Goal: Task Accomplishment & Management: Complete application form

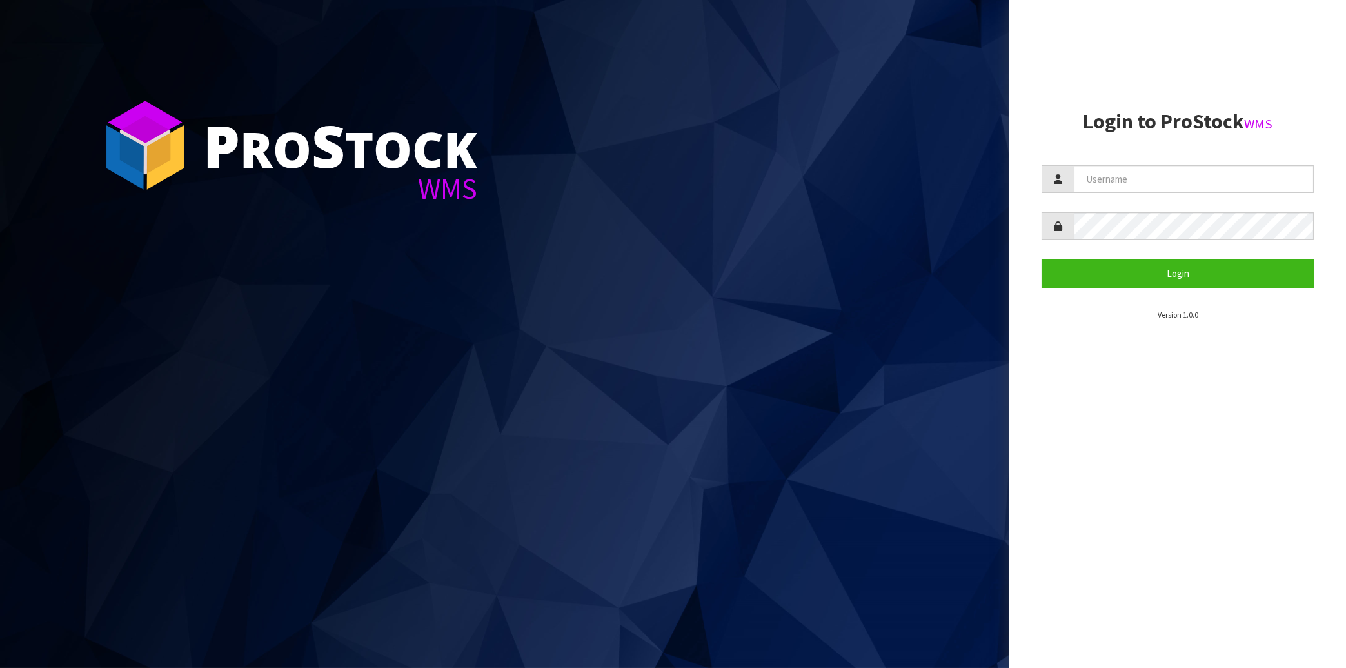
type input "[EMAIL_ADDRESS][DOMAIN_NAME]"
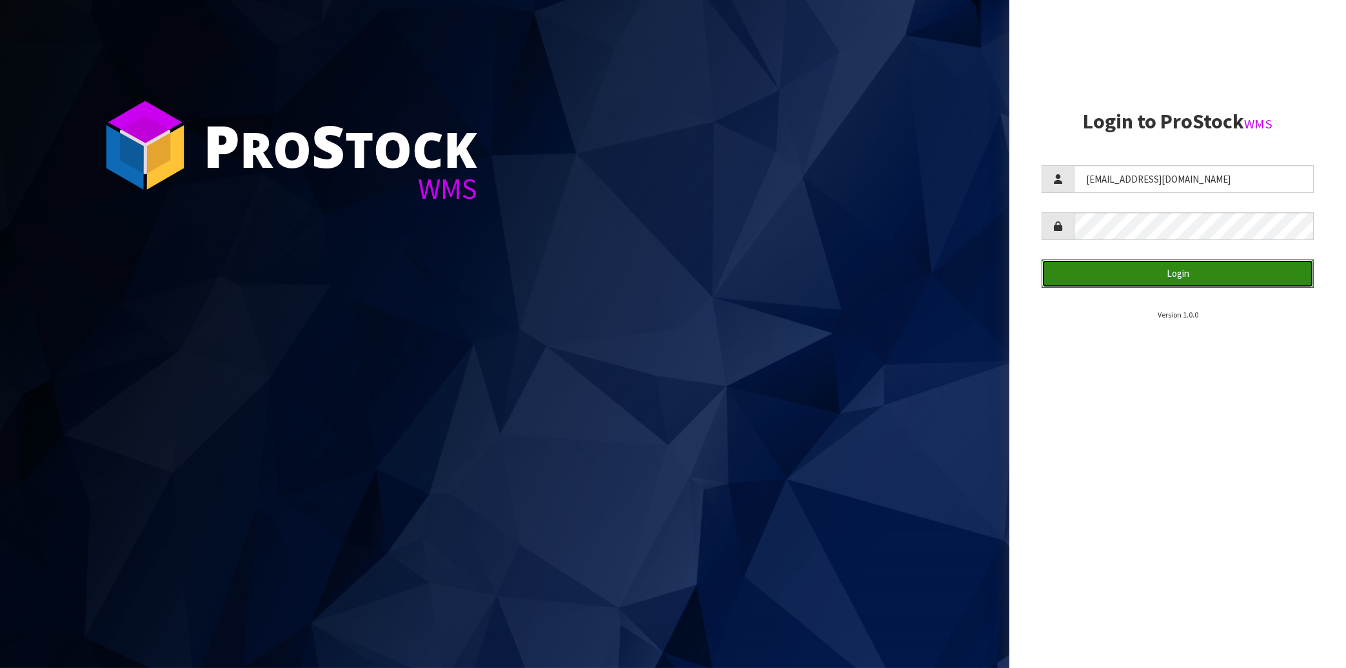
click at [1192, 276] on button "Login" at bounding box center [1178, 273] width 272 height 28
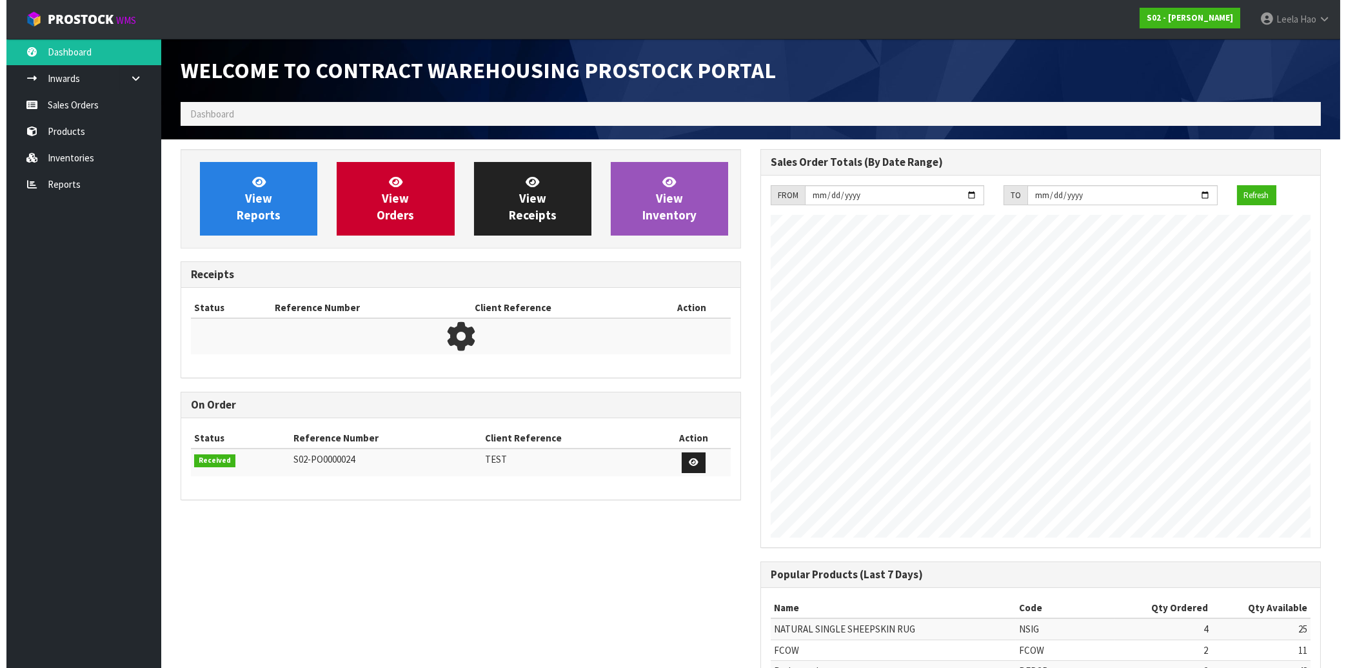
scroll to position [715, 579]
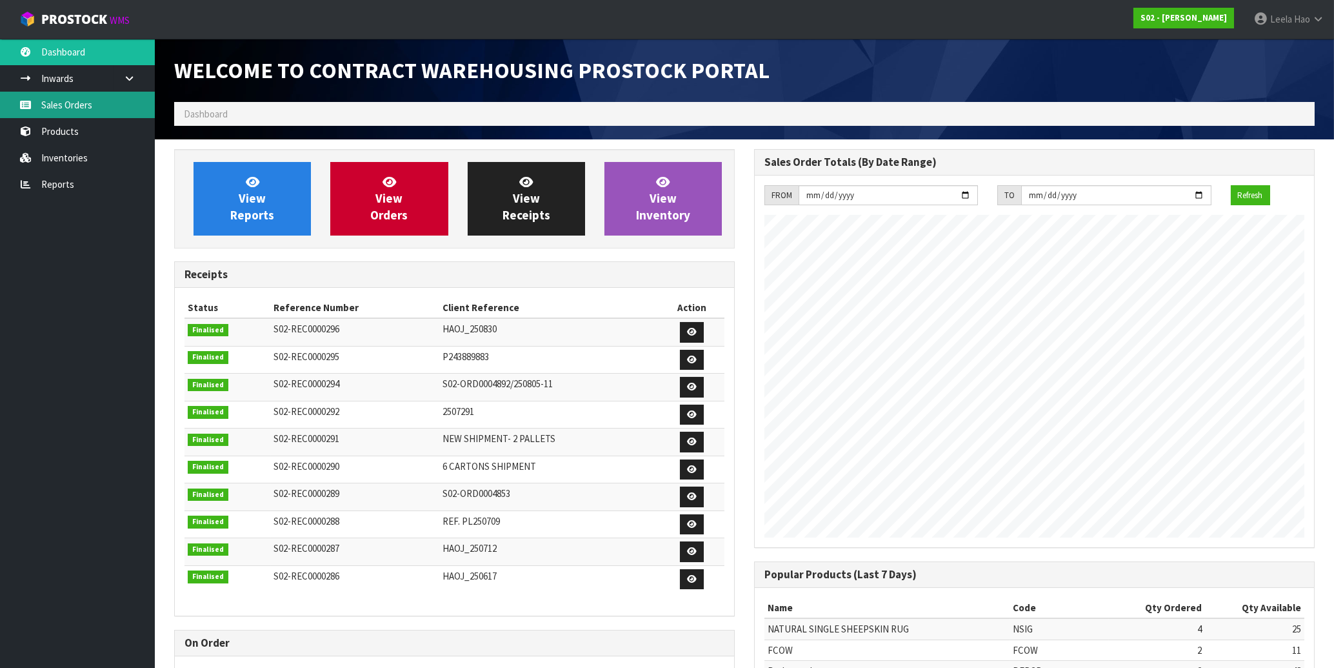
click at [97, 101] on link "Sales Orders" at bounding box center [77, 105] width 155 height 26
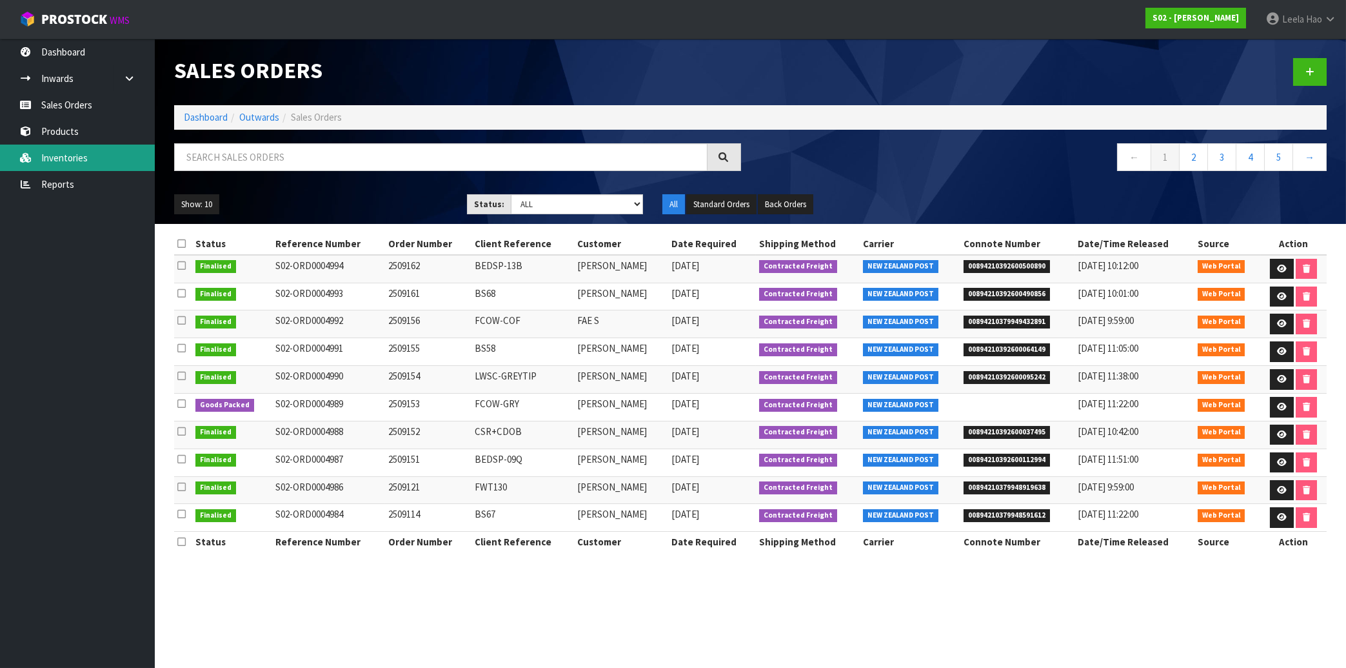
click at [91, 155] on link "Inventories" at bounding box center [77, 158] width 155 height 26
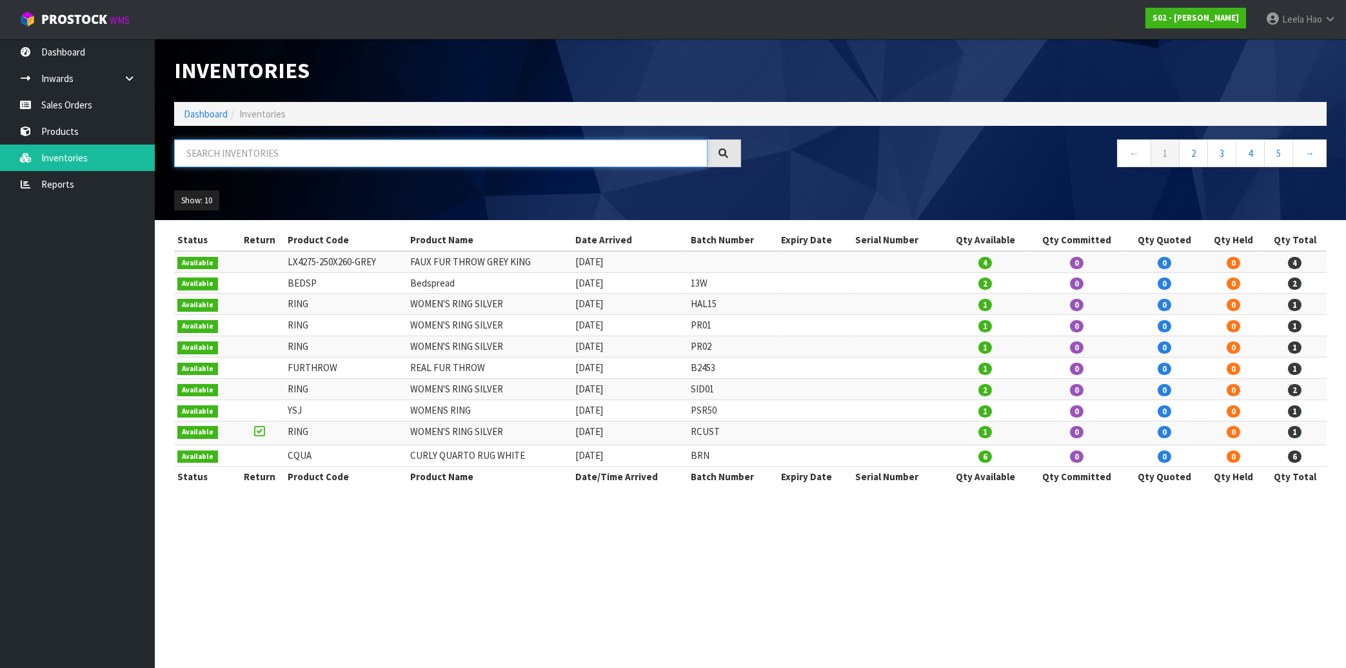
click at [261, 159] on input "text" at bounding box center [441, 153] width 534 height 28
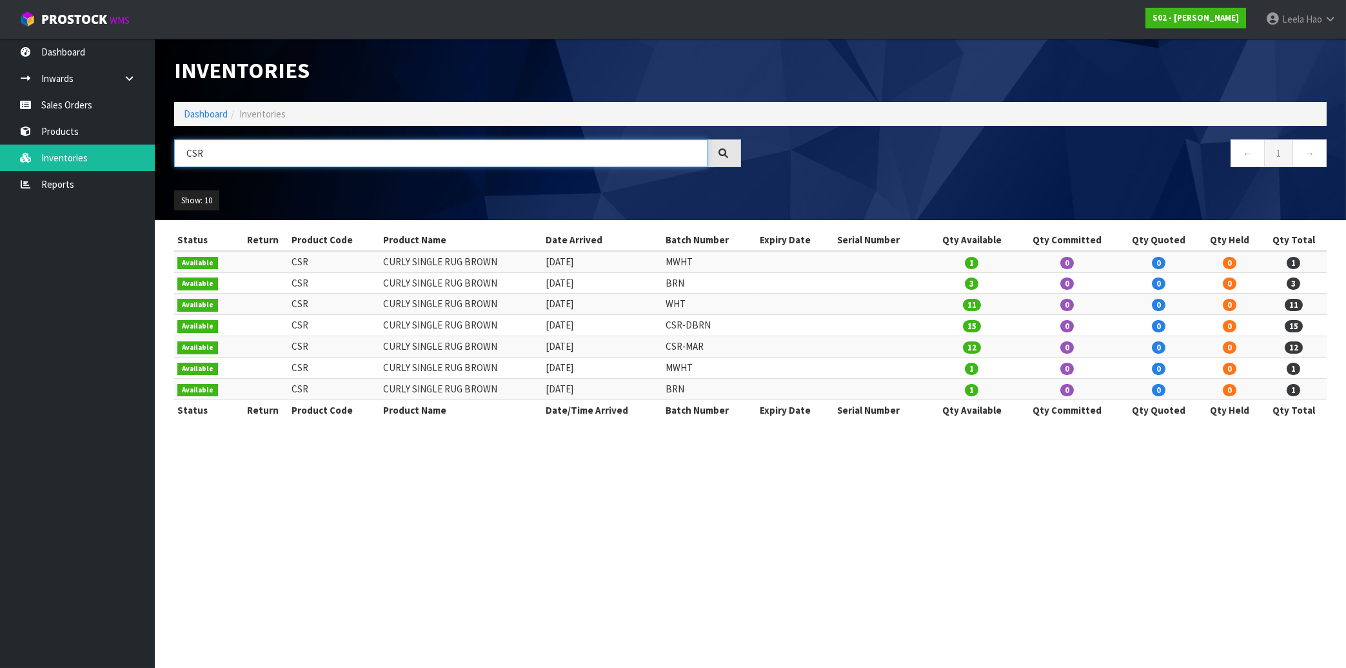
type input "CSR"
click at [83, 114] on link "Sales Orders" at bounding box center [77, 105] width 155 height 26
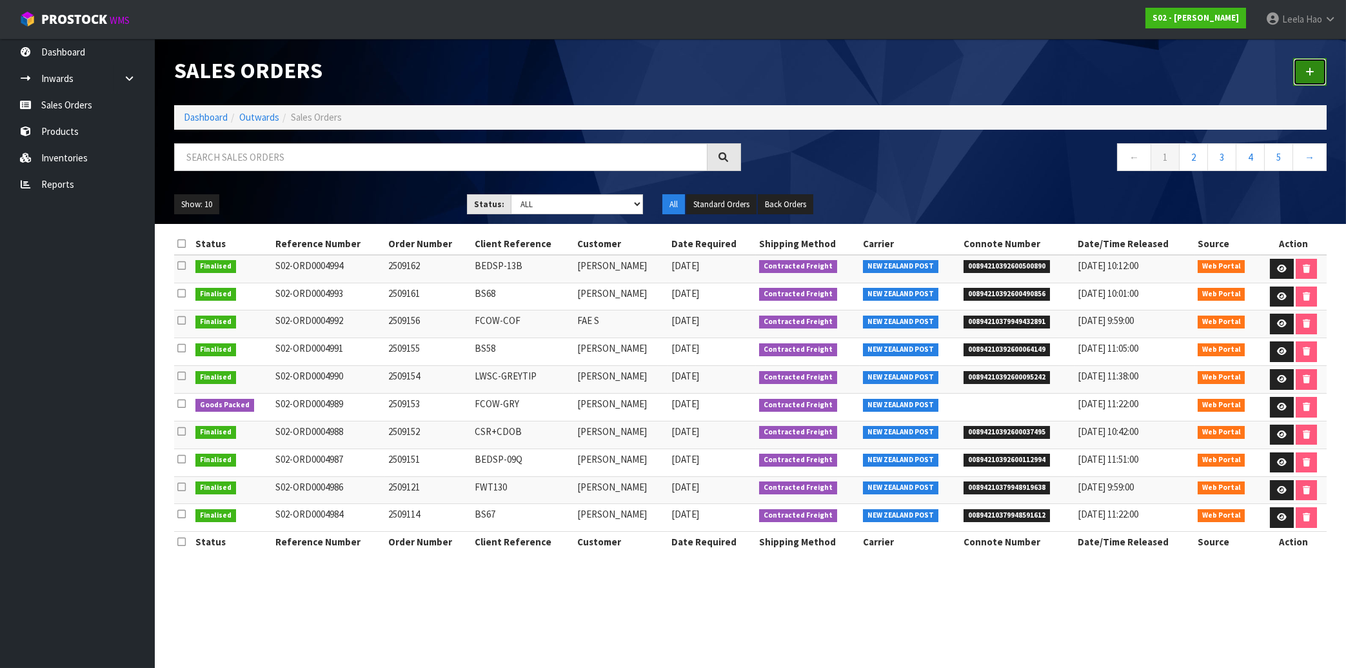
click at [1315, 77] on link at bounding box center [1310, 72] width 34 height 28
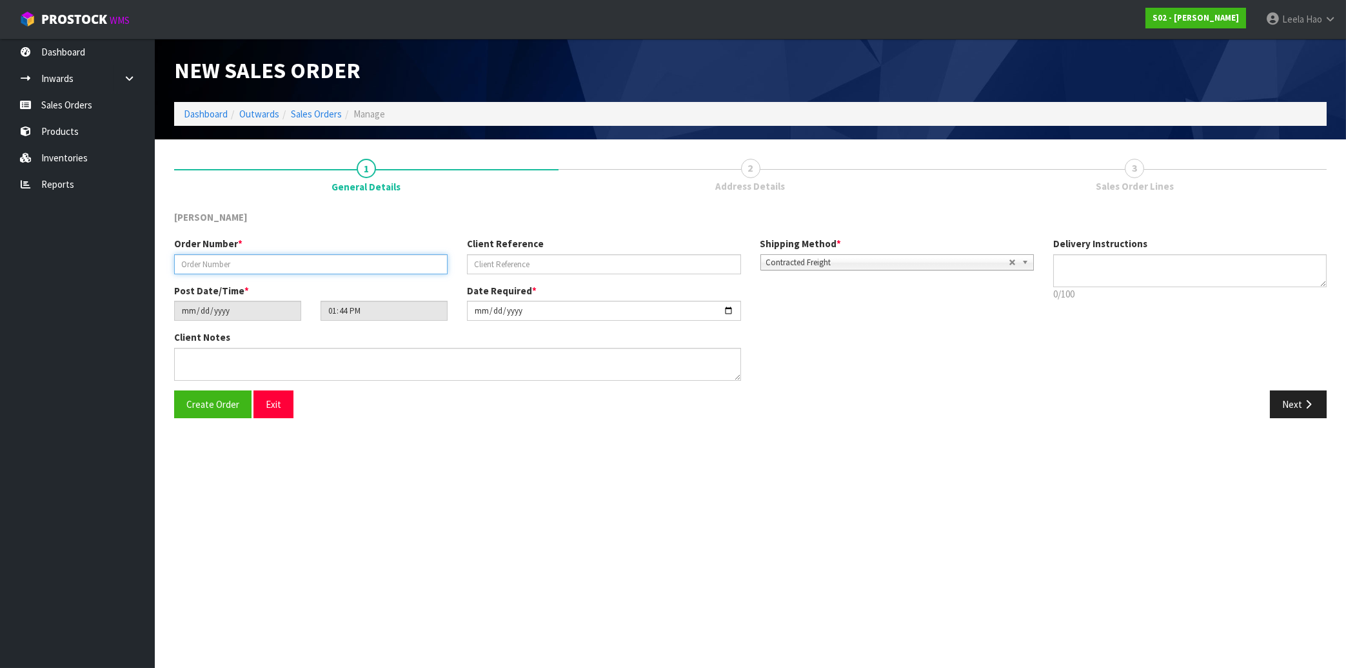
click at [363, 257] on input "text" at bounding box center [311, 264] width 274 height 20
type input "2509171"
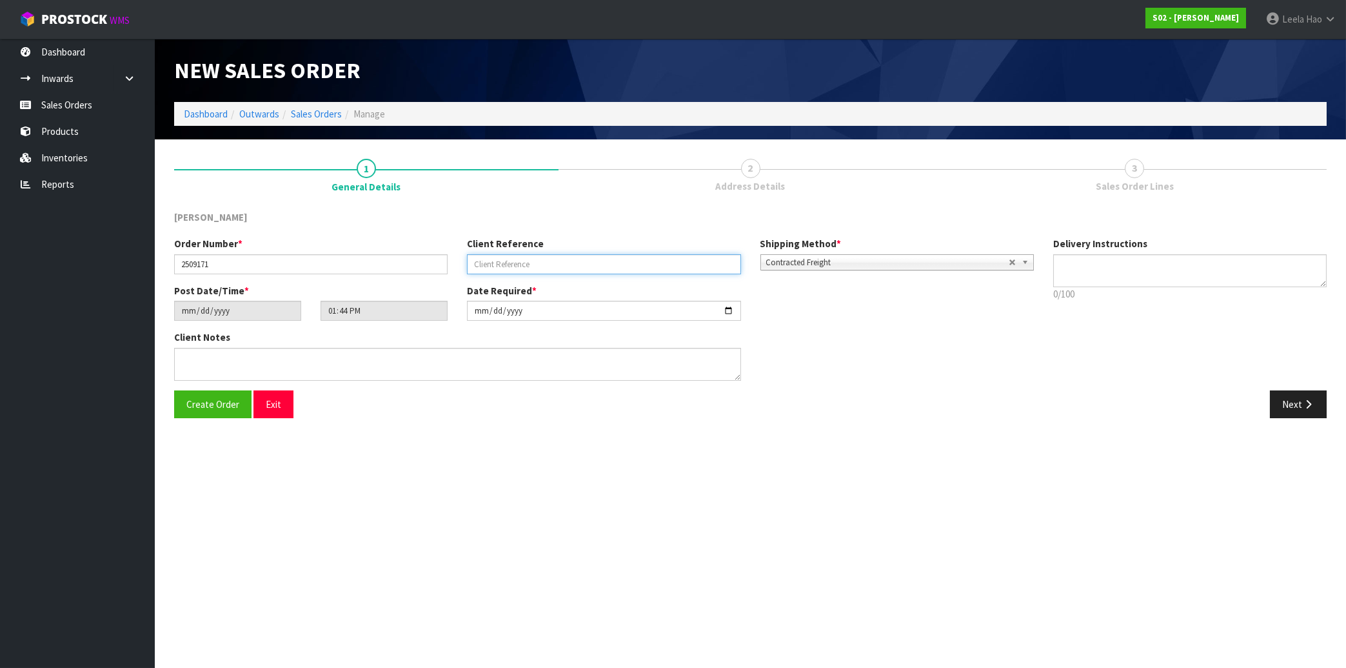
click at [523, 264] on input "text" at bounding box center [604, 264] width 274 height 20
type input "BS38"
click at [1295, 405] on button "Next" at bounding box center [1298, 404] width 57 height 28
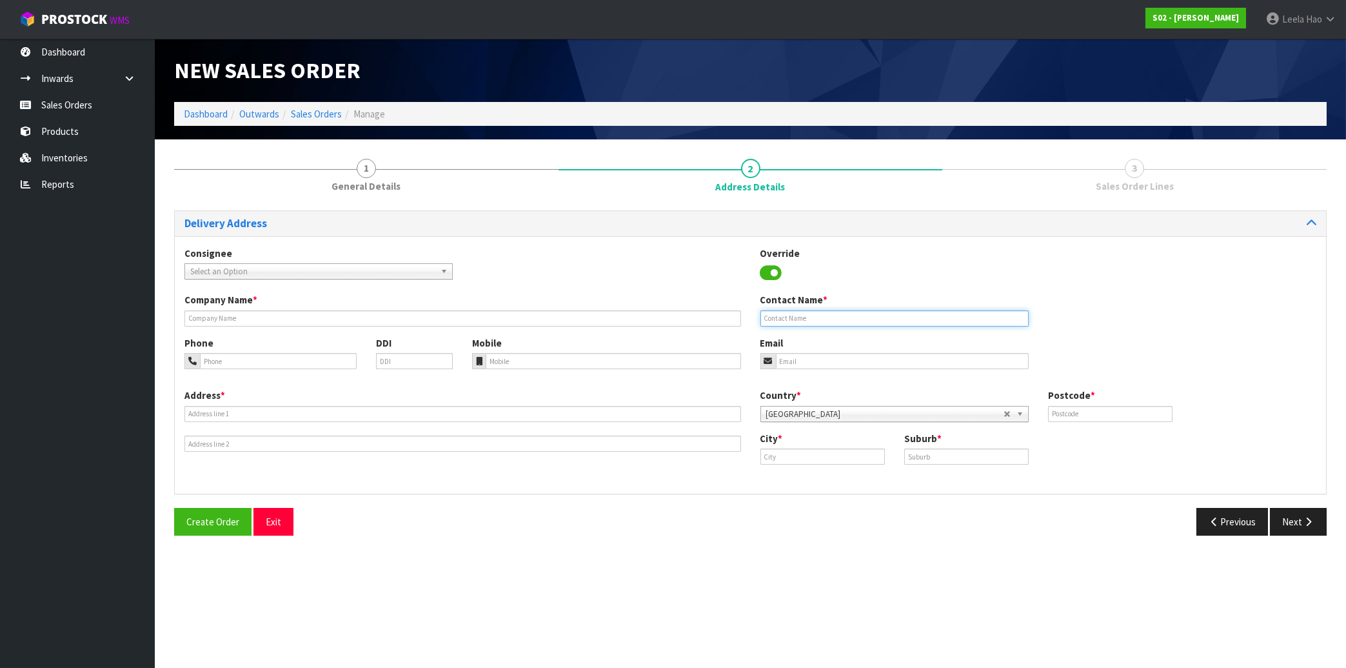
click at [848, 319] on input "text" at bounding box center [895, 318] width 268 height 16
paste input "HI THERE, THANK YOU FOR YOUR PURCHASE! YOUR ORDER WILL BE PROCESSED [DATE]. I W…"
type input "HI THERE, THANK YOU FOR YOUR PURCHASE! YOUR ORDER WILL BE PROCESSED [DATE]. I W…"
click at [852, 315] on input "HI THERE, THANK YOU FOR YOUR PURCHASE! YOUR ORDER WILL BE PROCESSED [DATE]. I W…" at bounding box center [895, 318] width 268 height 16
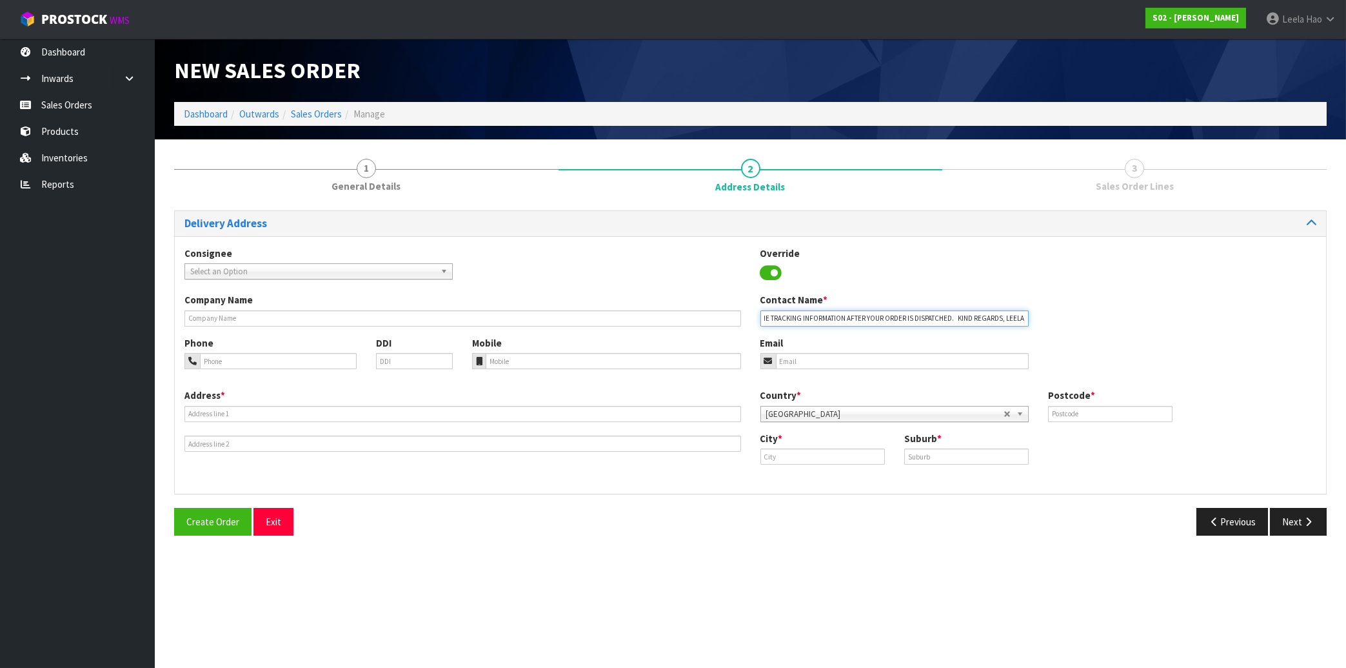
click at [852, 315] on input "HI THERE, THANK YOU FOR YOUR PURCHASE! YOUR ORDER WILL BE PROCESSED [DATE]. I W…" at bounding box center [895, 318] width 268 height 16
paste input "[PERSON_NAME]"
type input "[PERSON_NAME]"
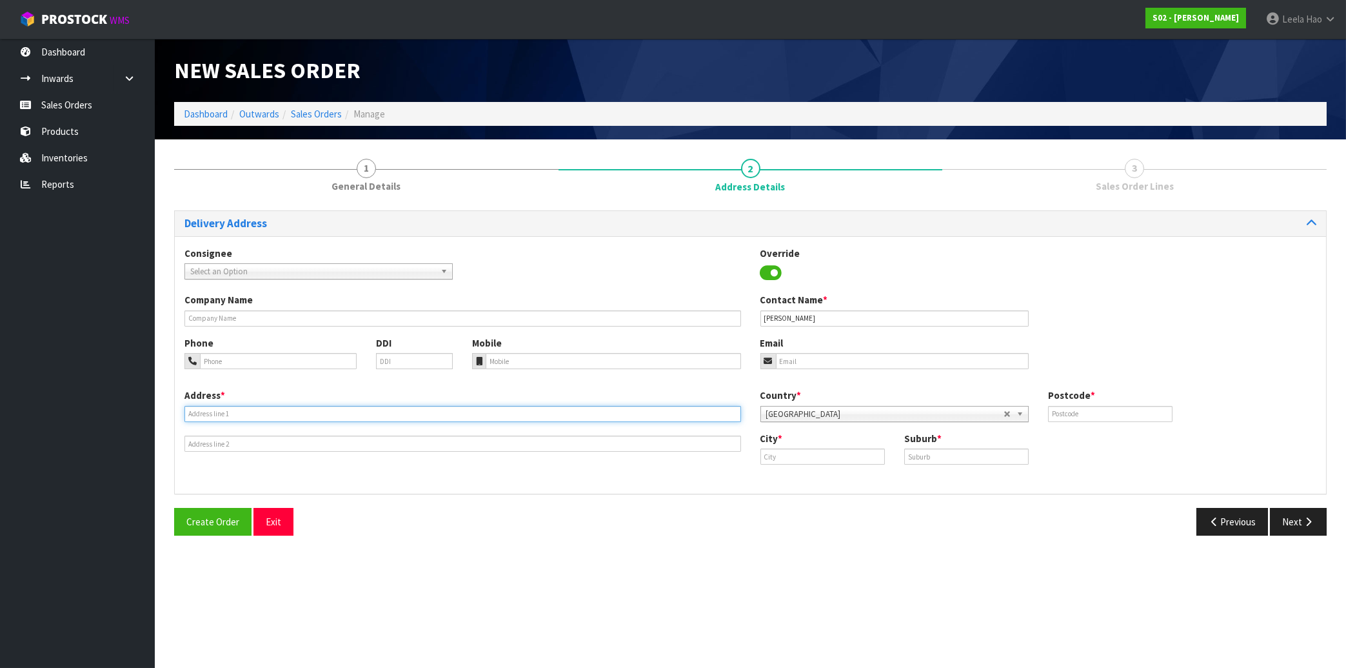
click at [315, 413] on input "text" at bounding box center [463, 414] width 557 height 16
paste input "[STREET_ADDRESS]"
type input "[STREET_ADDRESS]"
click at [967, 456] on input "text" at bounding box center [966, 456] width 125 height 16
paste input "CASTOR BAY"
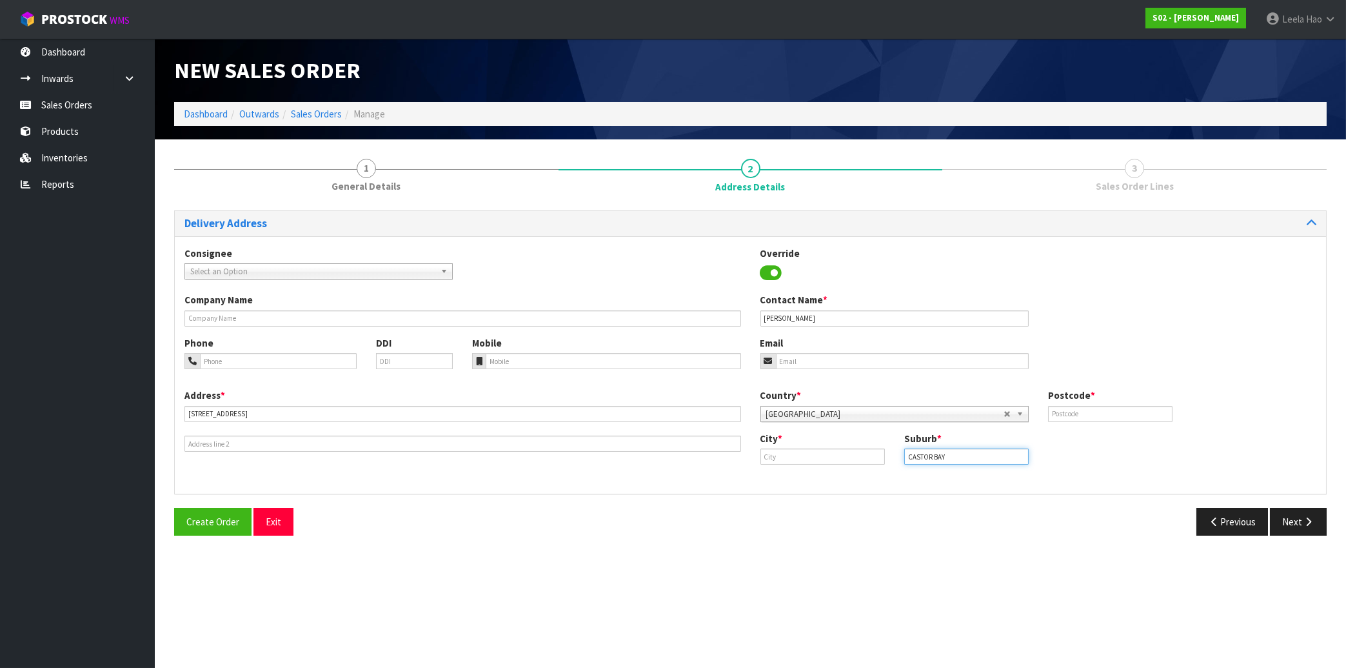
type input "CASTOR BAY"
click at [788, 459] on input "text" at bounding box center [823, 456] width 125 height 16
paste input "[GEOGRAPHIC_DATA]"
type input "[GEOGRAPHIC_DATA]"
click at [1098, 404] on div "Postcode *" at bounding box center [1111, 404] width 144 height 33
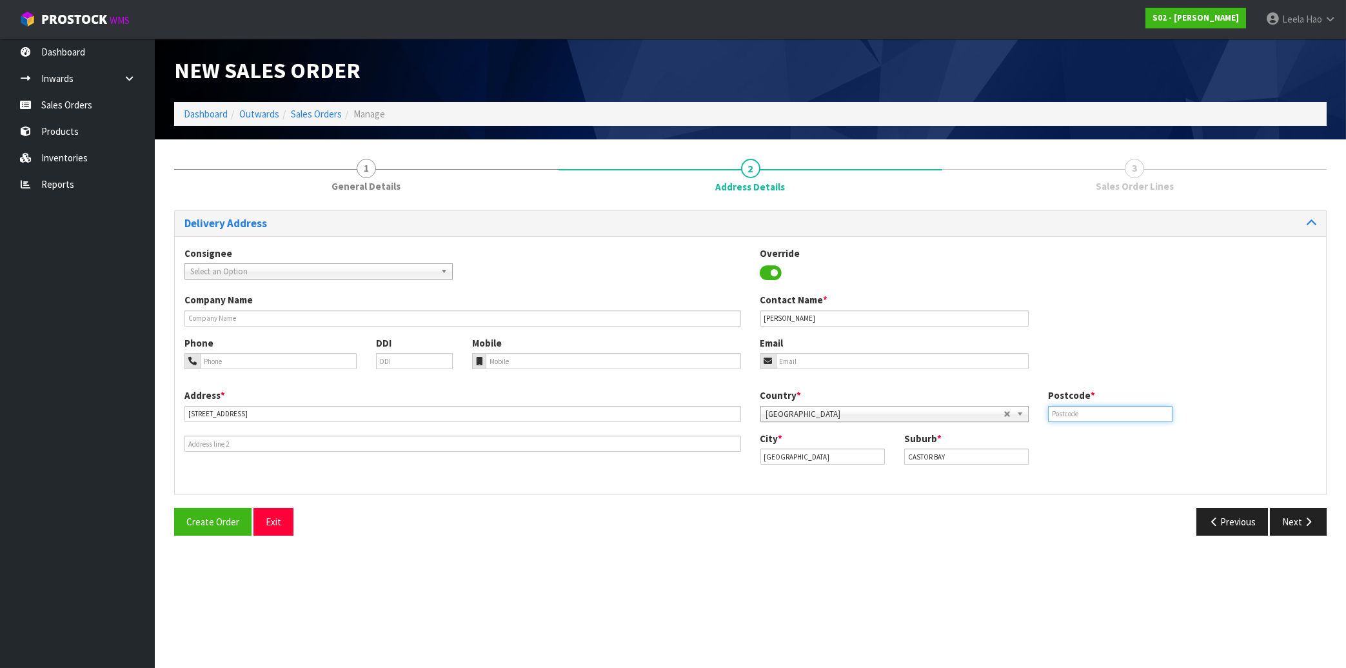
click at [1086, 417] on input "text" at bounding box center [1110, 414] width 125 height 16
type input "0620"
click at [635, 366] on input "tel" at bounding box center [613, 361] width 255 height 16
paste input "(021) 879646"
type input "(021) 879646"
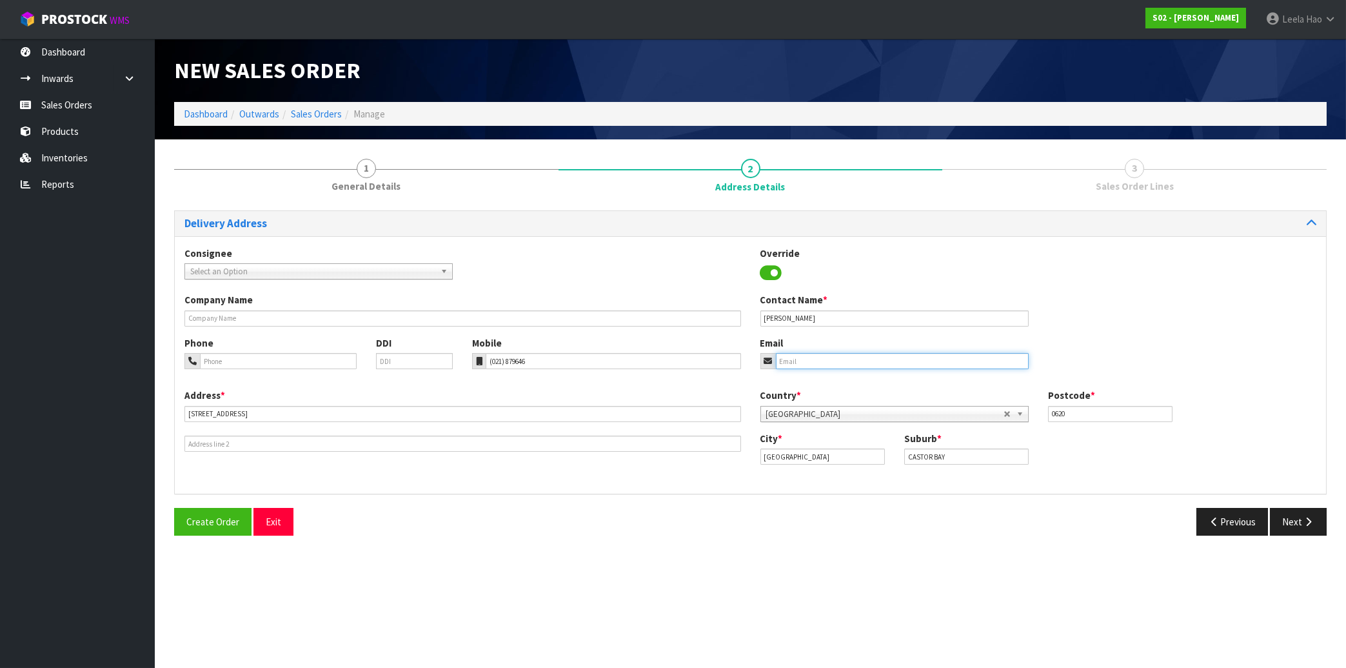
click at [821, 362] on input "email" at bounding box center [902, 361] width 253 height 16
paste input "[EMAIL_ADDRESS][DOMAIN_NAME]"
type input "[EMAIL_ADDRESS][DOMAIN_NAME]"
click at [1290, 518] on button "Next" at bounding box center [1298, 522] width 57 height 28
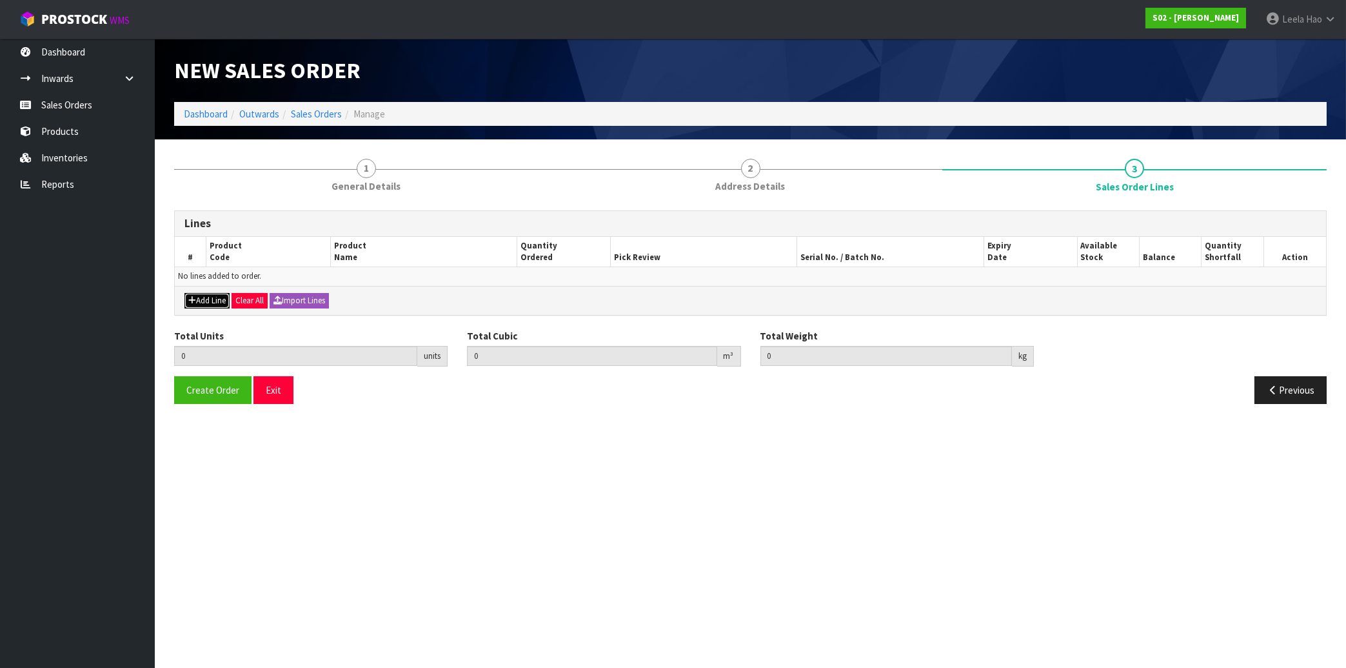
click at [203, 301] on button "Add Line" at bounding box center [207, 300] width 45 height 15
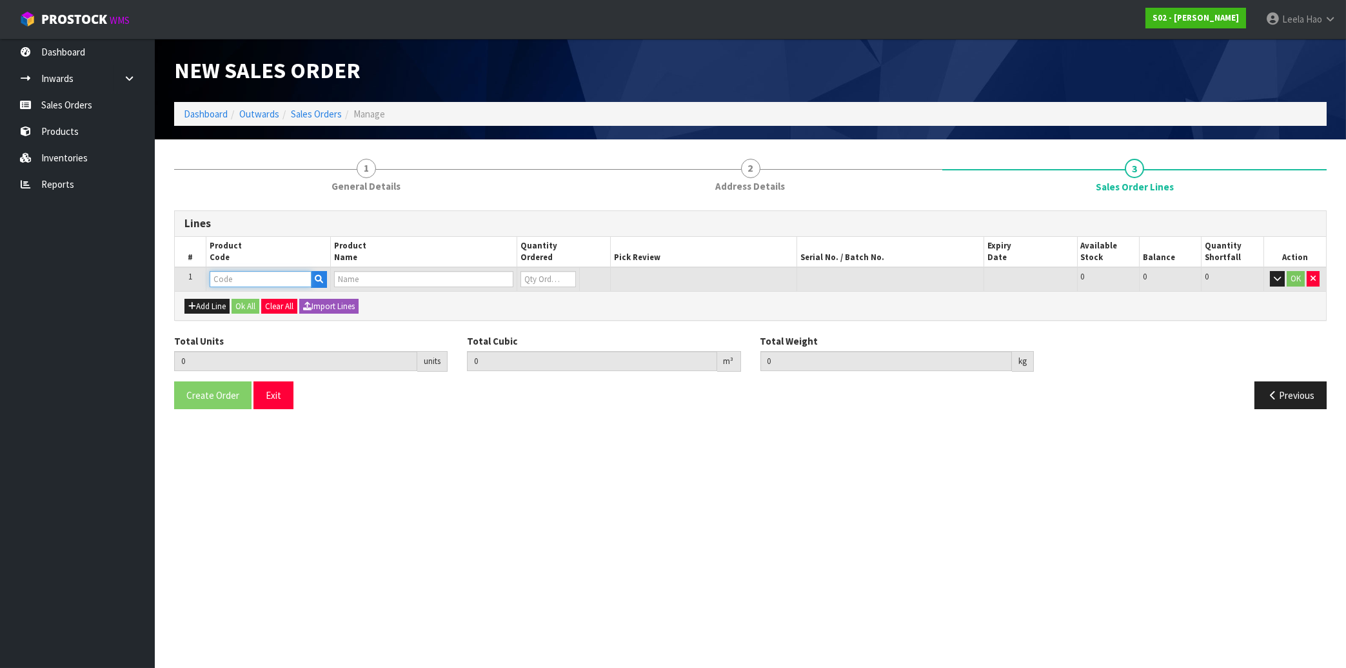
click at [257, 272] on input "text" at bounding box center [261, 279] width 102 height 16
type input "NS"
click at [265, 297] on link "NS IG" at bounding box center [261, 300] width 102 height 17
type input "NSIG"
type input "0.000000"
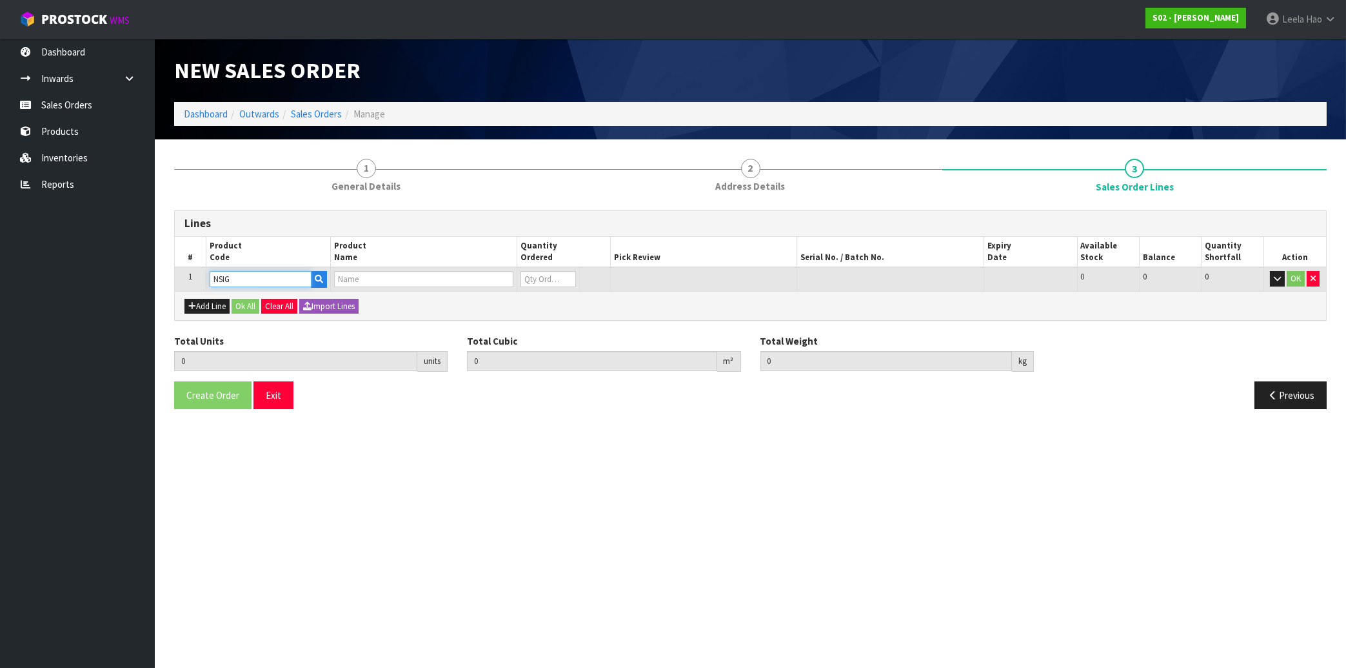
type input "0.000"
type input "NATURAL SINGLE SHEEPSKIN RUG"
type input "0"
type input "1"
type input "0.008208"
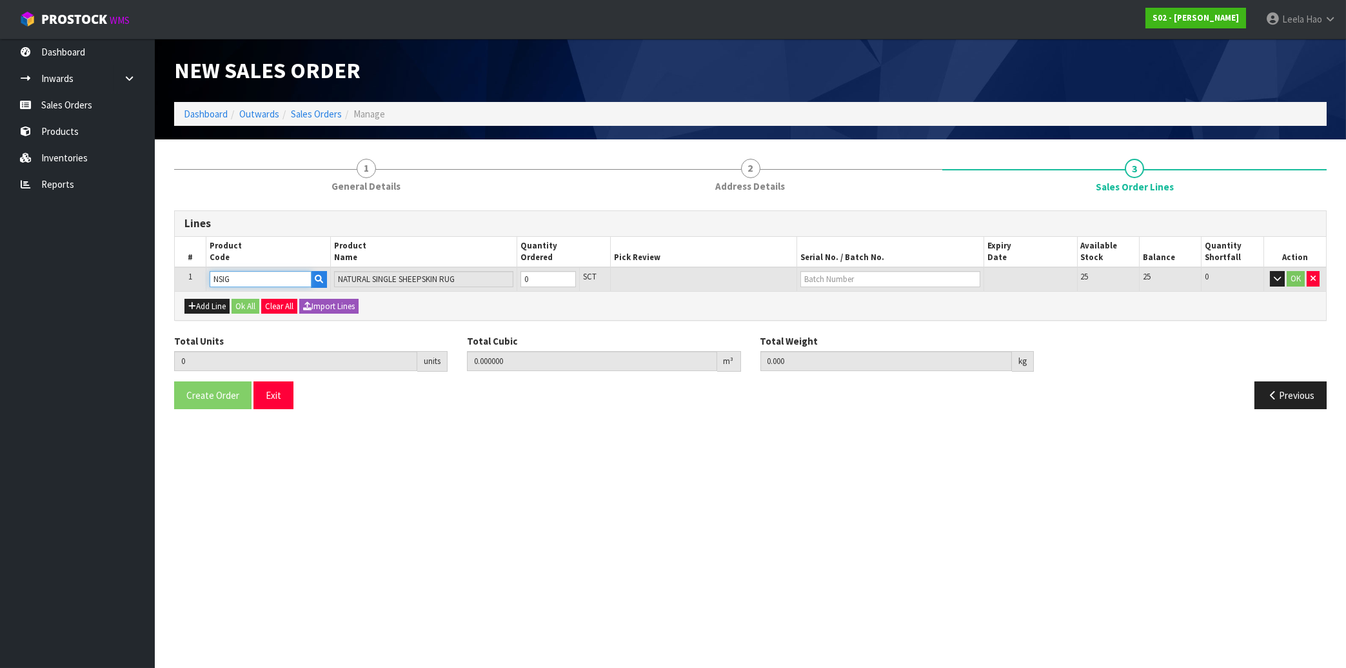
type input "0.5"
type input "1"
click at [568, 274] on input "1" at bounding box center [548, 279] width 55 height 16
click at [826, 278] on input "text" at bounding box center [890, 279] width 179 height 16
type input "BS38"
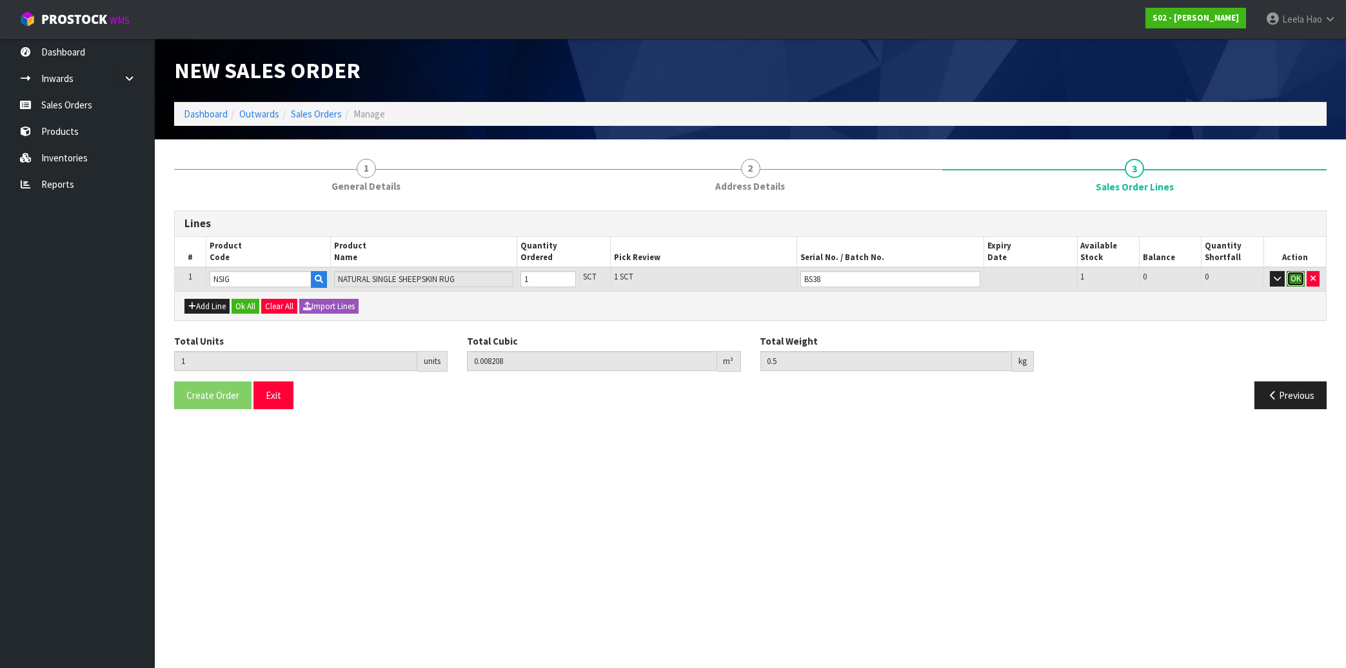
click at [1299, 282] on button "OK" at bounding box center [1296, 278] width 18 height 15
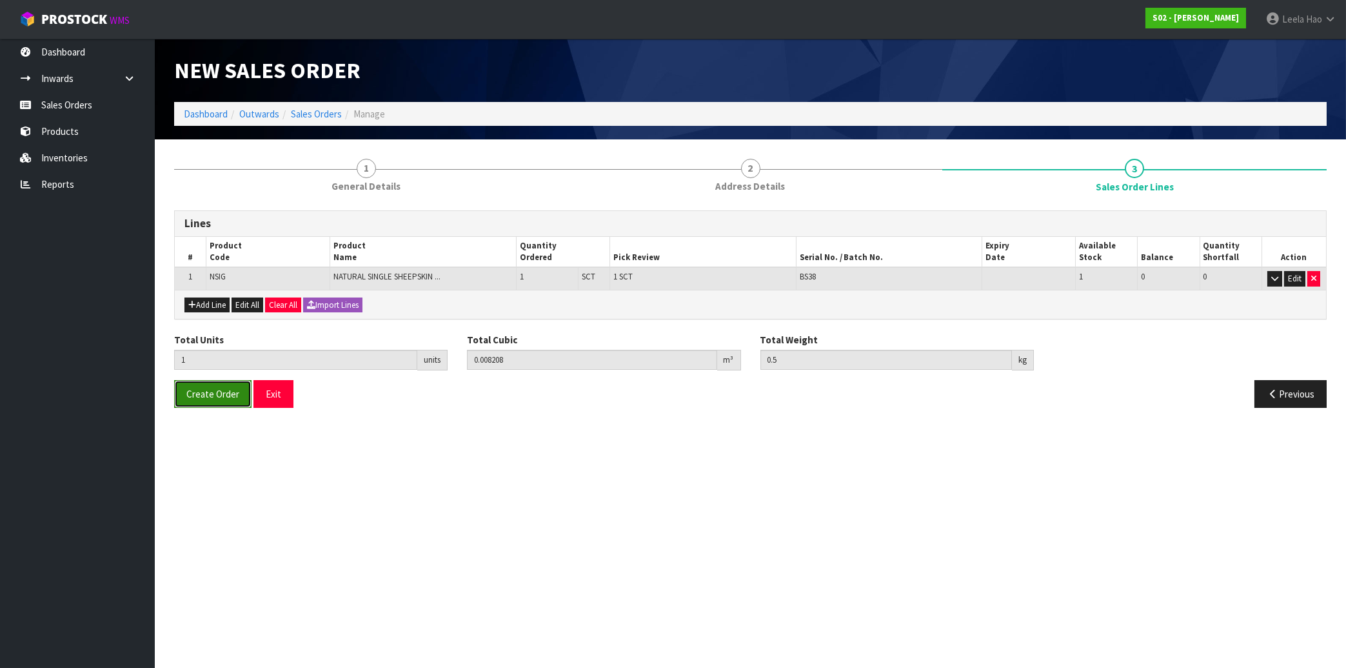
click at [206, 390] on span "Create Order" at bounding box center [212, 394] width 53 height 12
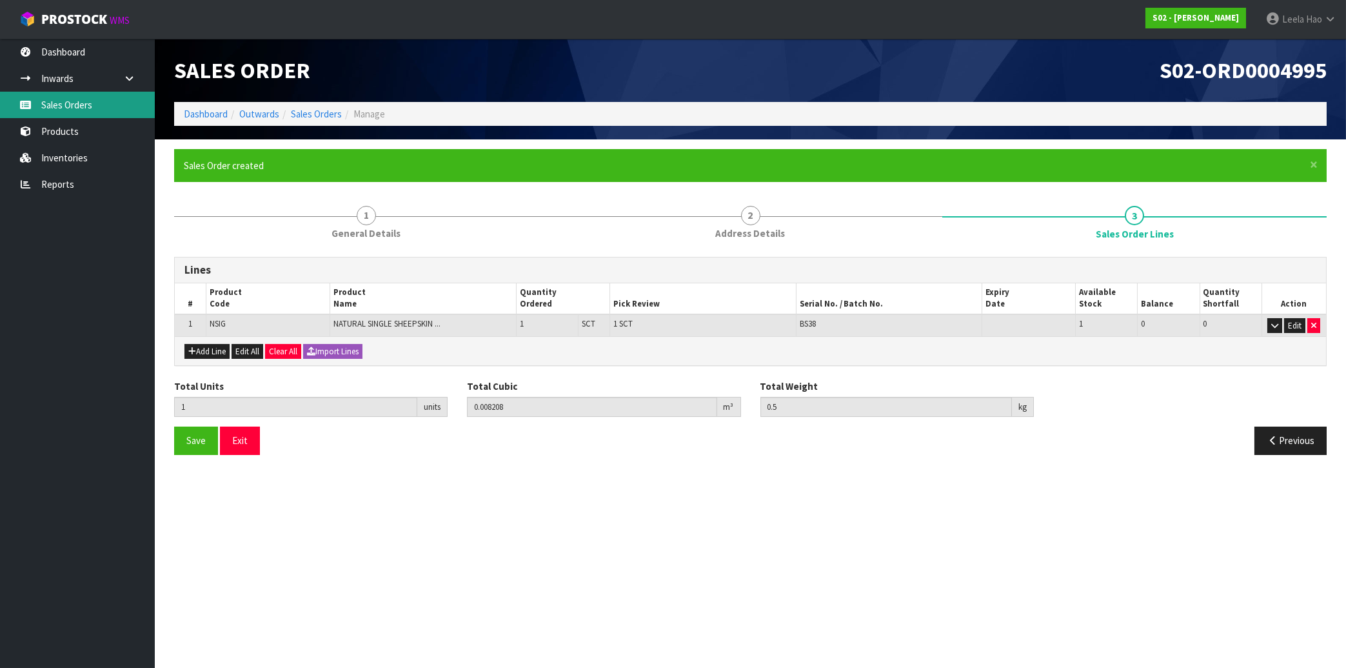
click at [56, 100] on link "Sales Orders" at bounding box center [77, 105] width 155 height 26
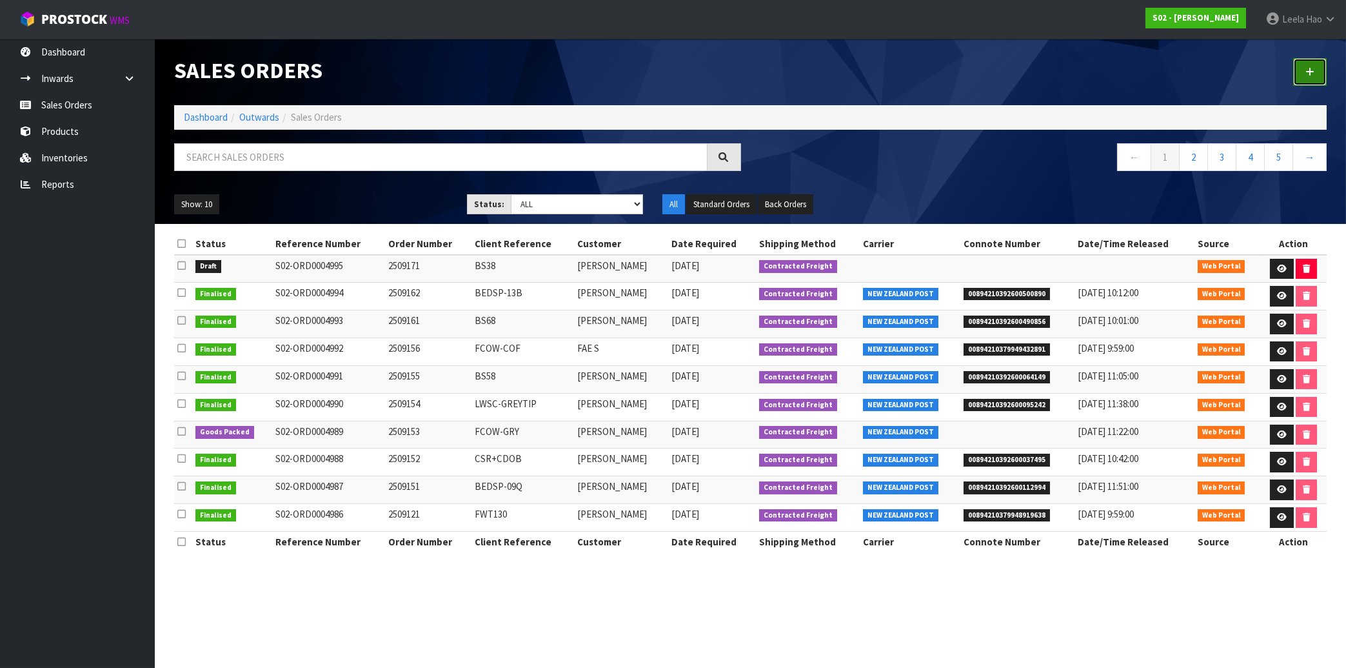
click at [1307, 74] on icon at bounding box center [1310, 72] width 9 height 10
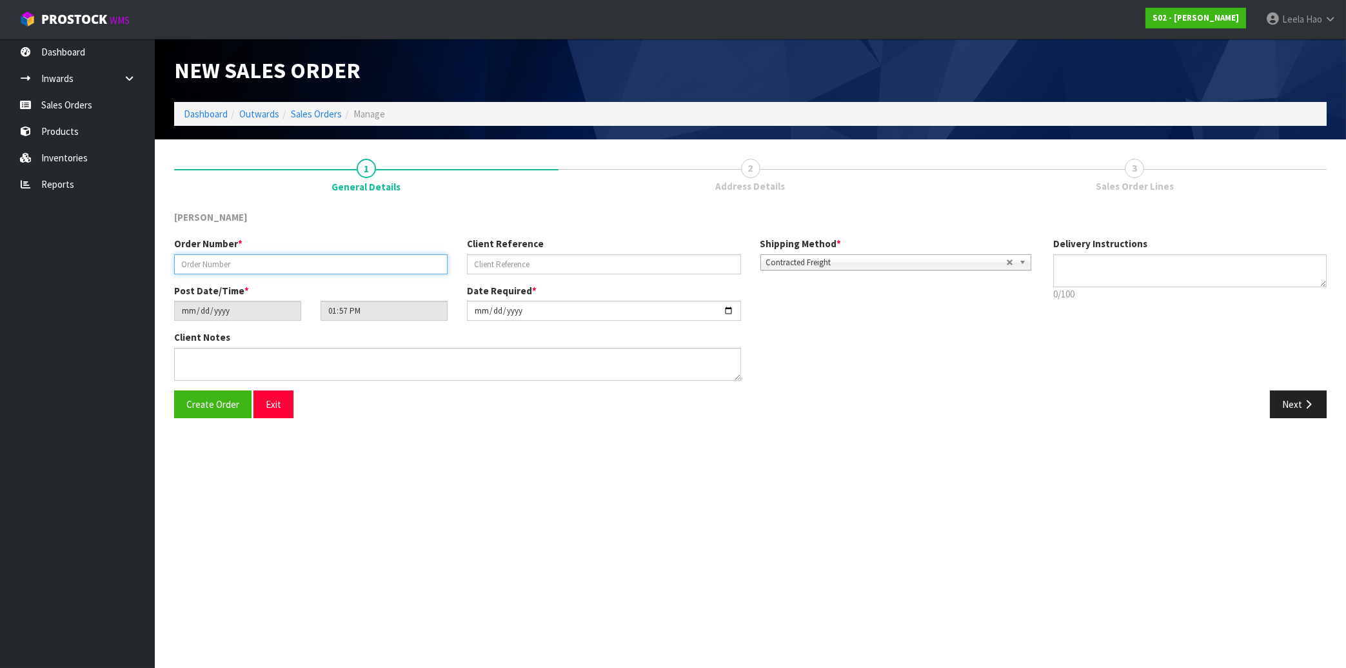
click at [421, 265] on input "text" at bounding box center [311, 264] width 274 height 20
type input "2509172"
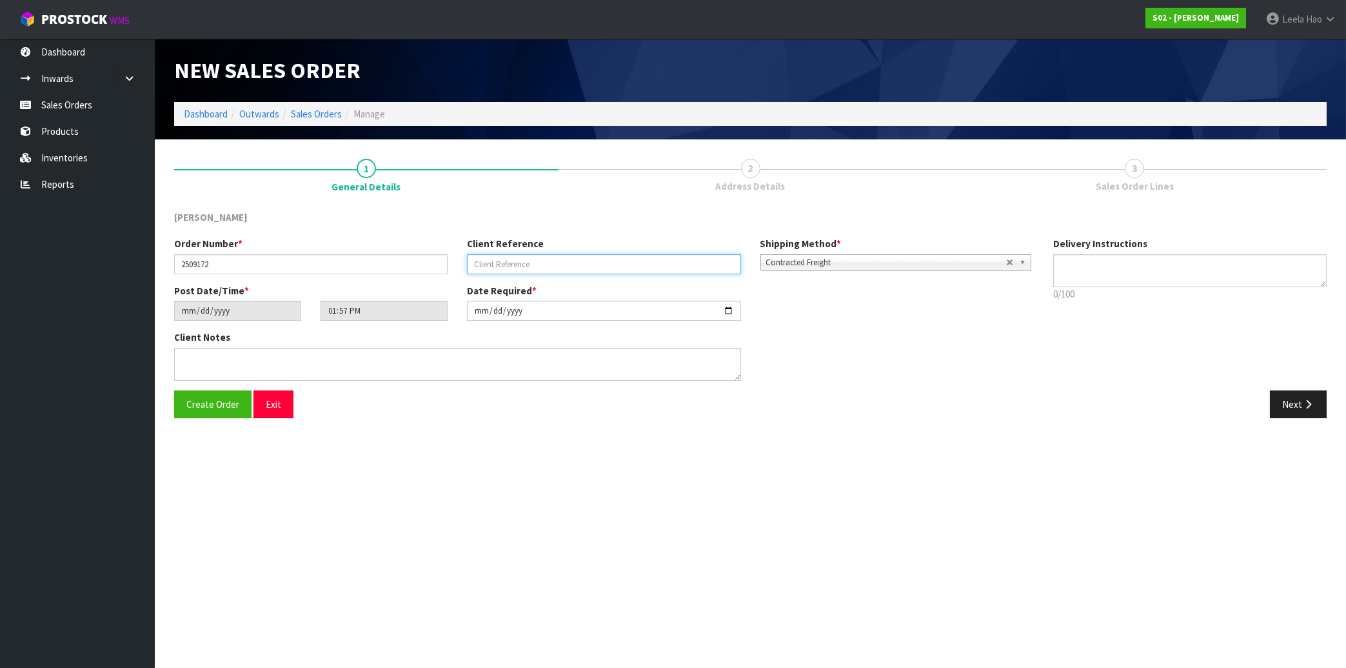
click at [619, 270] on input "text" at bounding box center [604, 264] width 274 height 20
type input "BS44"
click at [1308, 408] on icon "button" at bounding box center [1309, 404] width 12 height 10
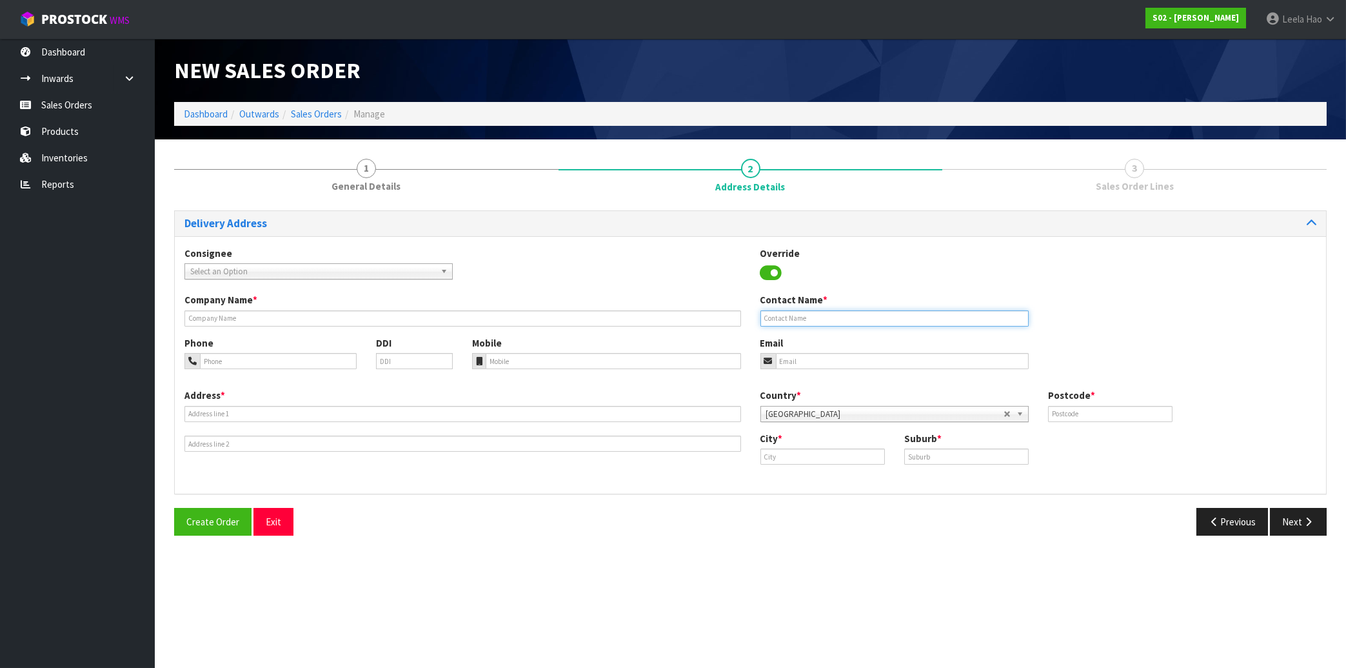
click at [915, 317] on input "text" at bounding box center [895, 318] width 268 height 16
paste input "PETERLWIN"
type input "PETERLWIN"
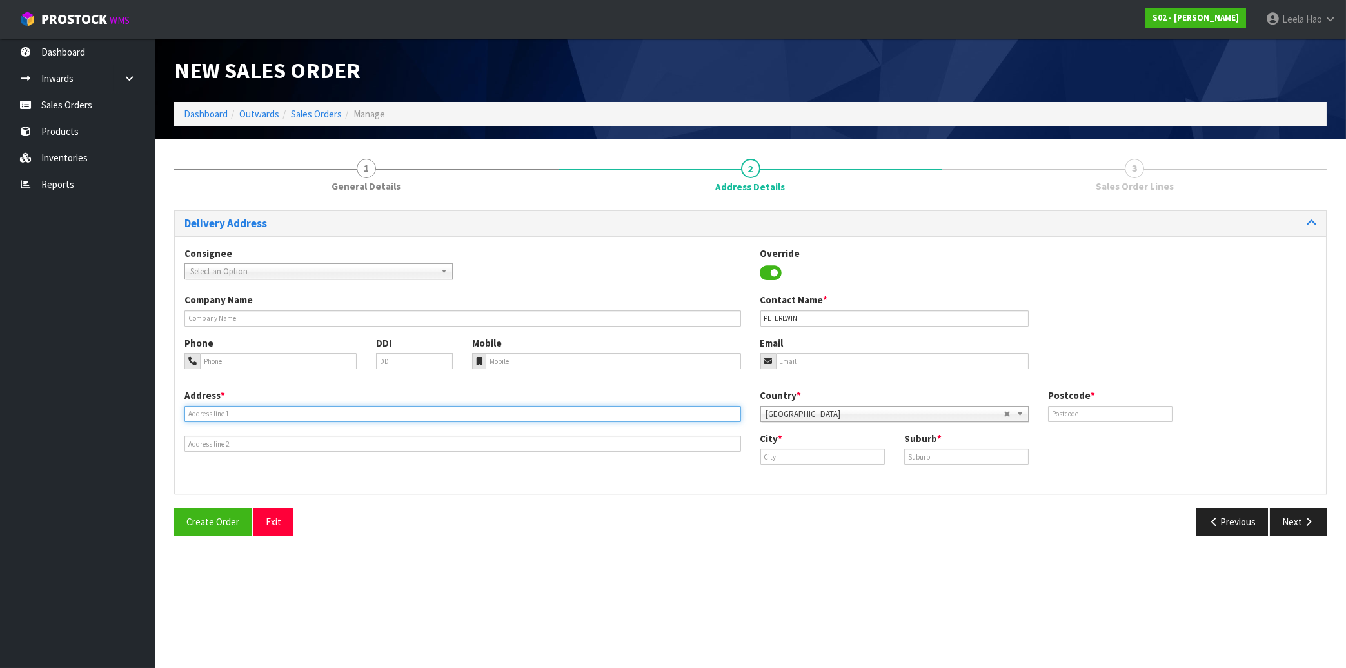
click at [316, 412] on input "text" at bounding box center [463, 414] width 557 height 16
paste input "[STREET_ADDRESS][PERSON_NAME]"
type input "[STREET_ADDRESS][PERSON_NAME]"
click at [937, 458] on input "text" at bounding box center [966, 456] width 125 height 16
paste input "[GEOGRAPHIC_DATA]"
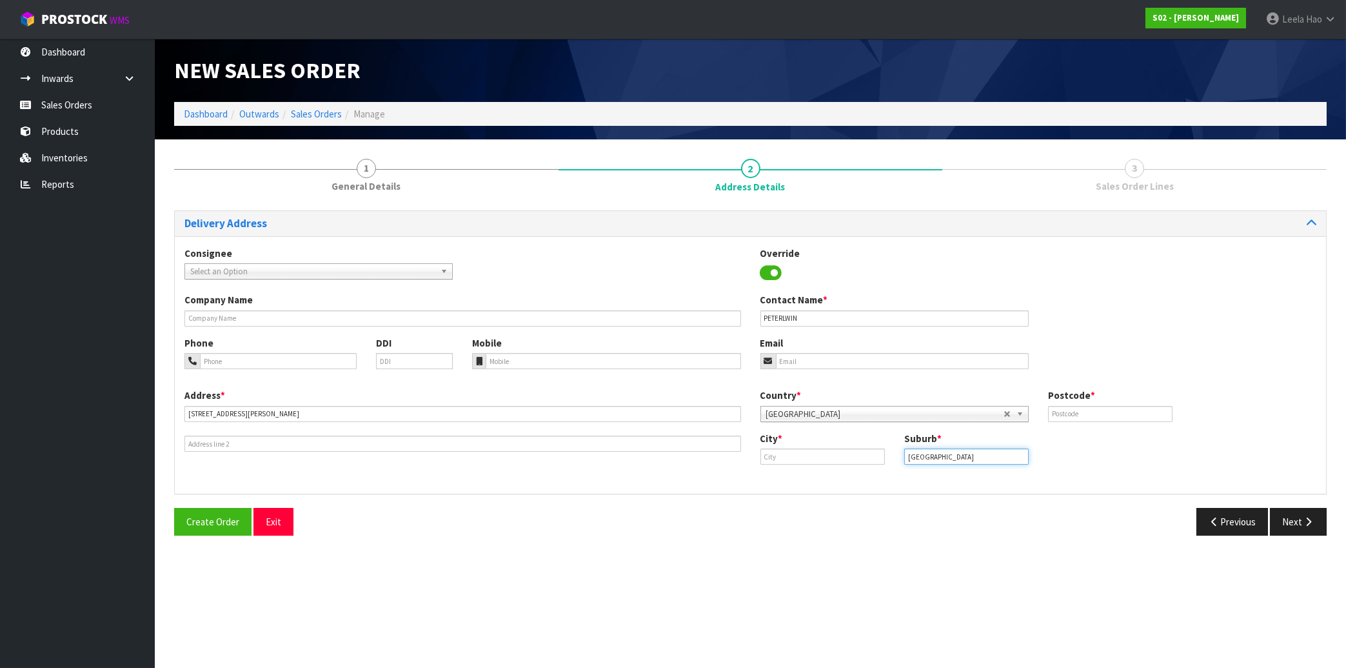
type input "[GEOGRAPHIC_DATA]"
click at [795, 459] on input "text" at bounding box center [823, 456] width 125 height 16
paste input "[GEOGRAPHIC_DATA]"
type input "[GEOGRAPHIC_DATA]"
click at [1093, 410] on input "text" at bounding box center [1110, 414] width 125 height 16
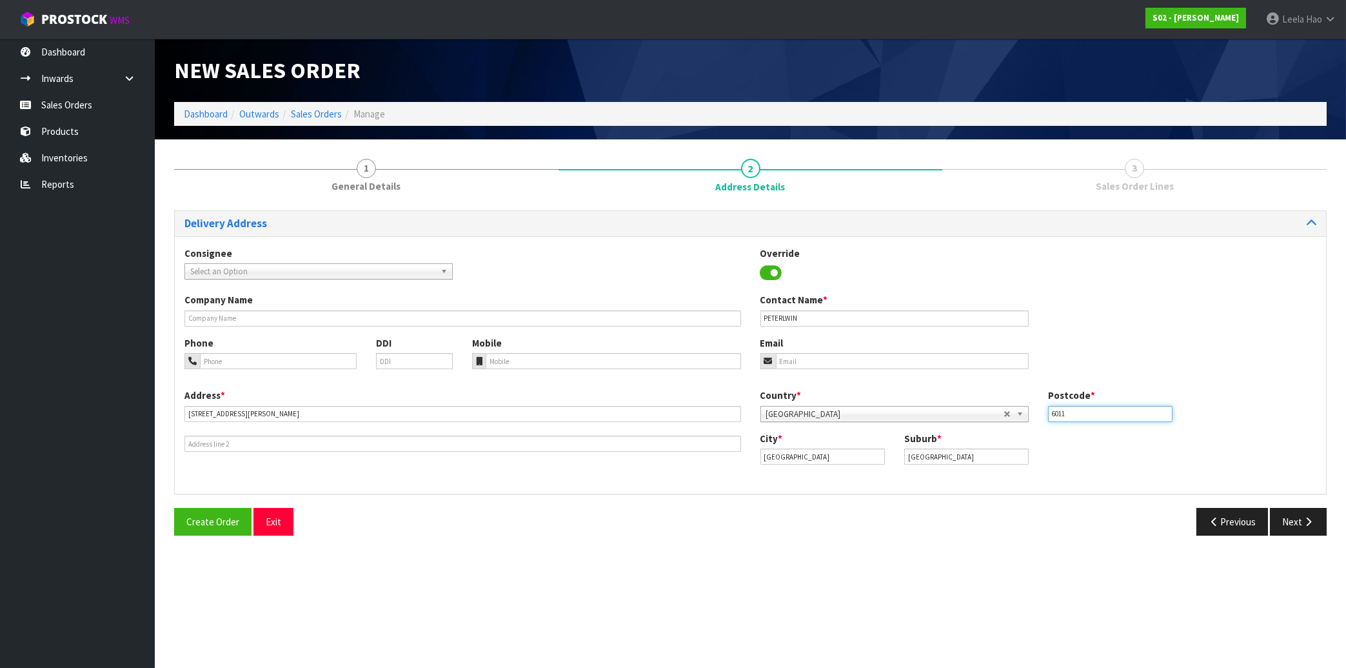
type input "6011"
click at [554, 358] on input "tel" at bounding box center [613, 361] width 255 height 16
paste input "(021) 892241"
type input "(021) 892241"
click at [828, 362] on input "email" at bounding box center [902, 361] width 253 height 16
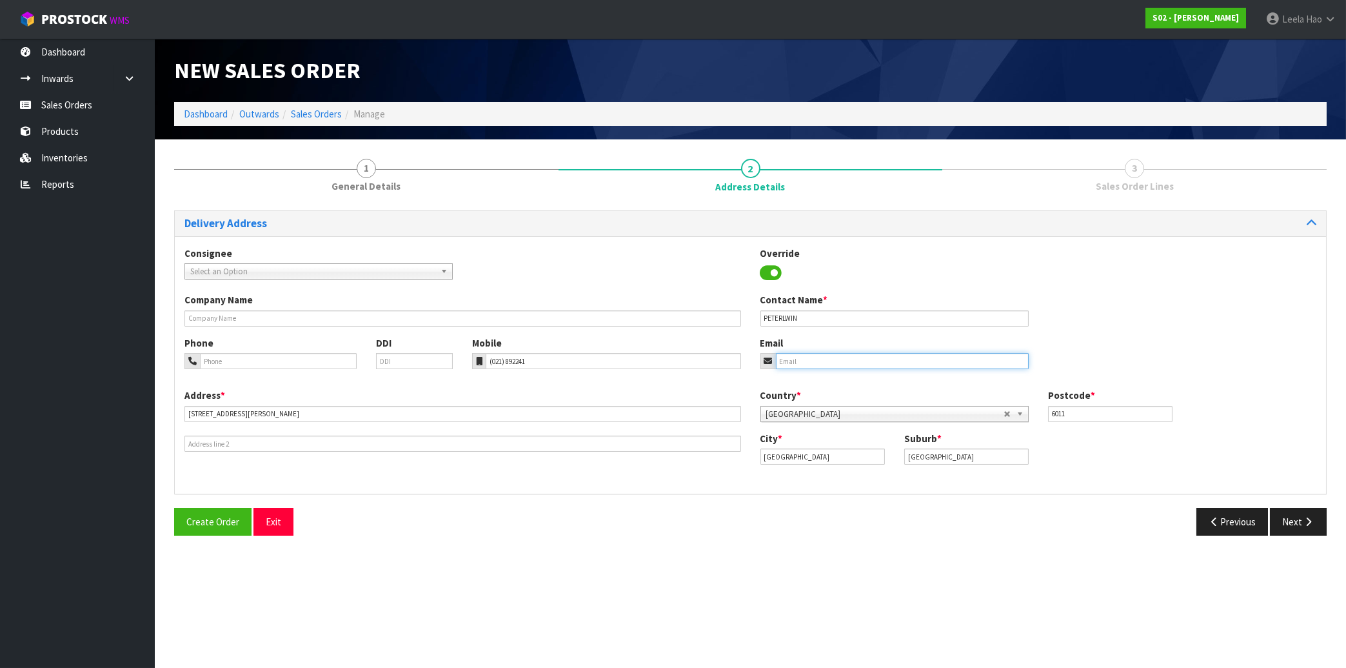
paste input "[EMAIL_ADDRESS][DOMAIN_NAME]"
type input "[EMAIL_ADDRESS][DOMAIN_NAME]"
click at [1288, 528] on button "Next" at bounding box center [1298, 522] width 57 height 28
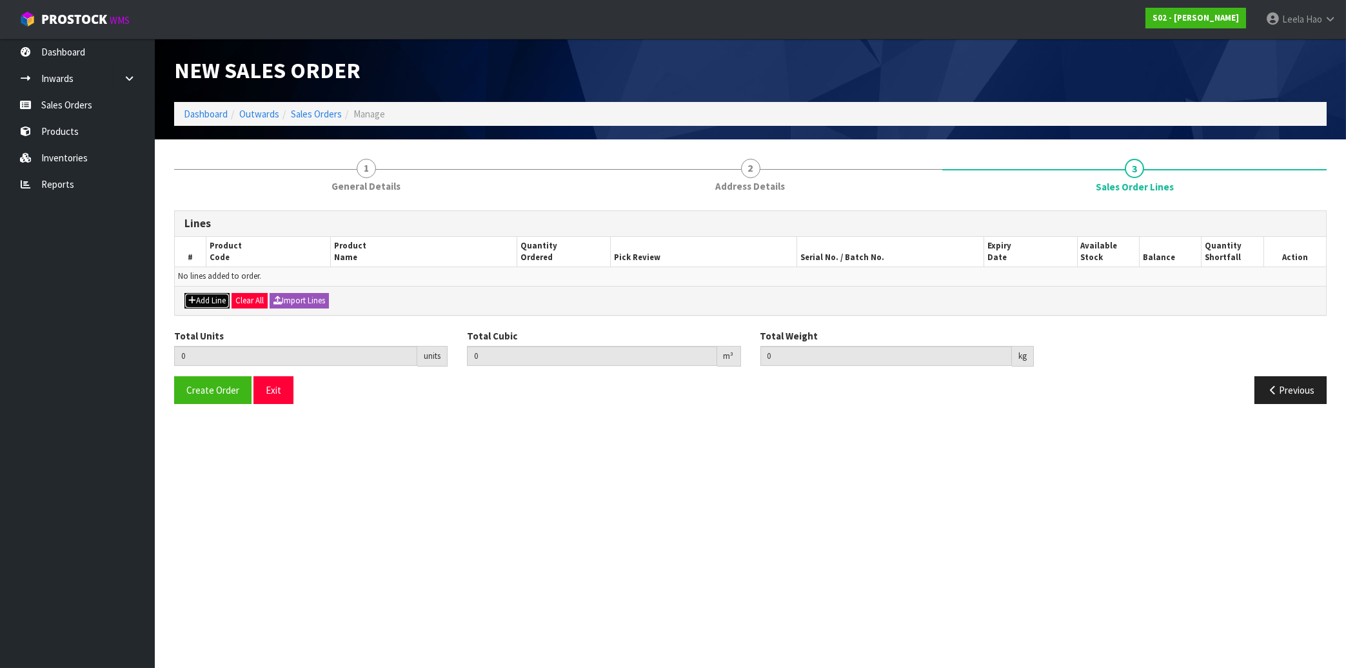
click at [202, 303] on button "Add Line" at bounding box center [207, 300] width 45 height 15
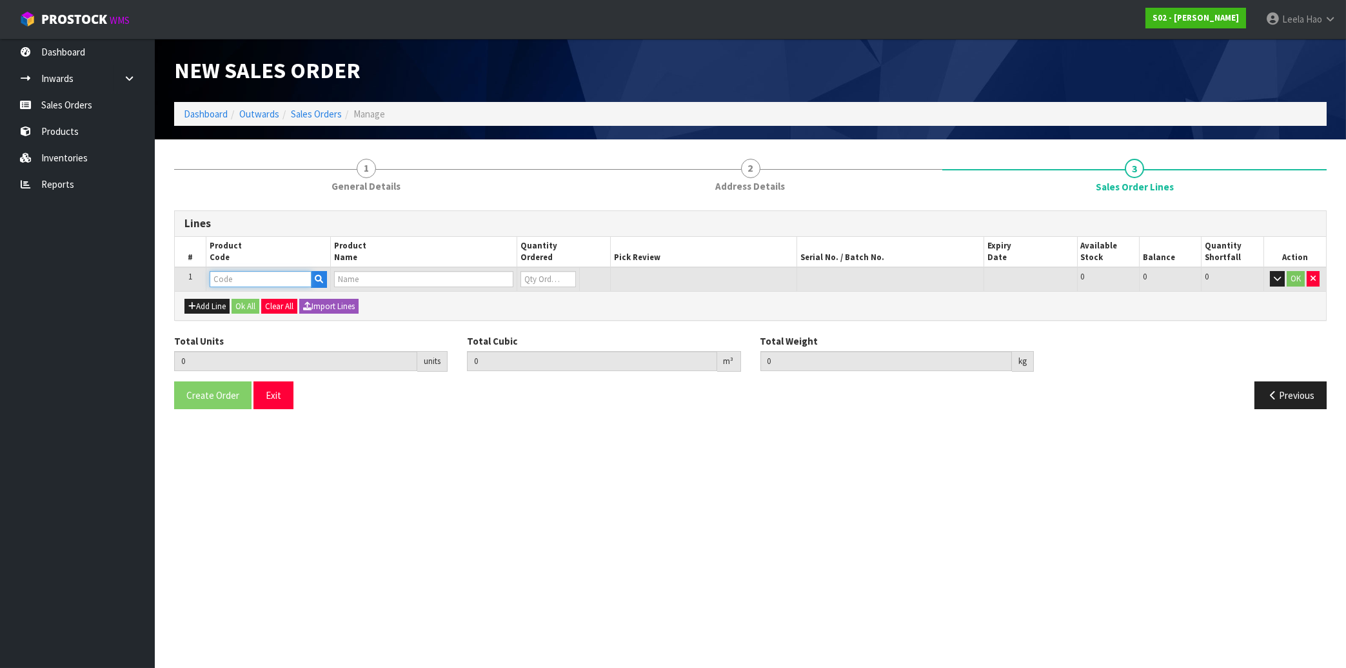
click at [281, 277] on input "text" at bounding box center [261, 279] width 102 height 16
type input "NS"
click at [257, 304] on link "NS IG" at bounding box center [261, 300] width 102 height 17
type input "NSIG"
type input "0.000000"
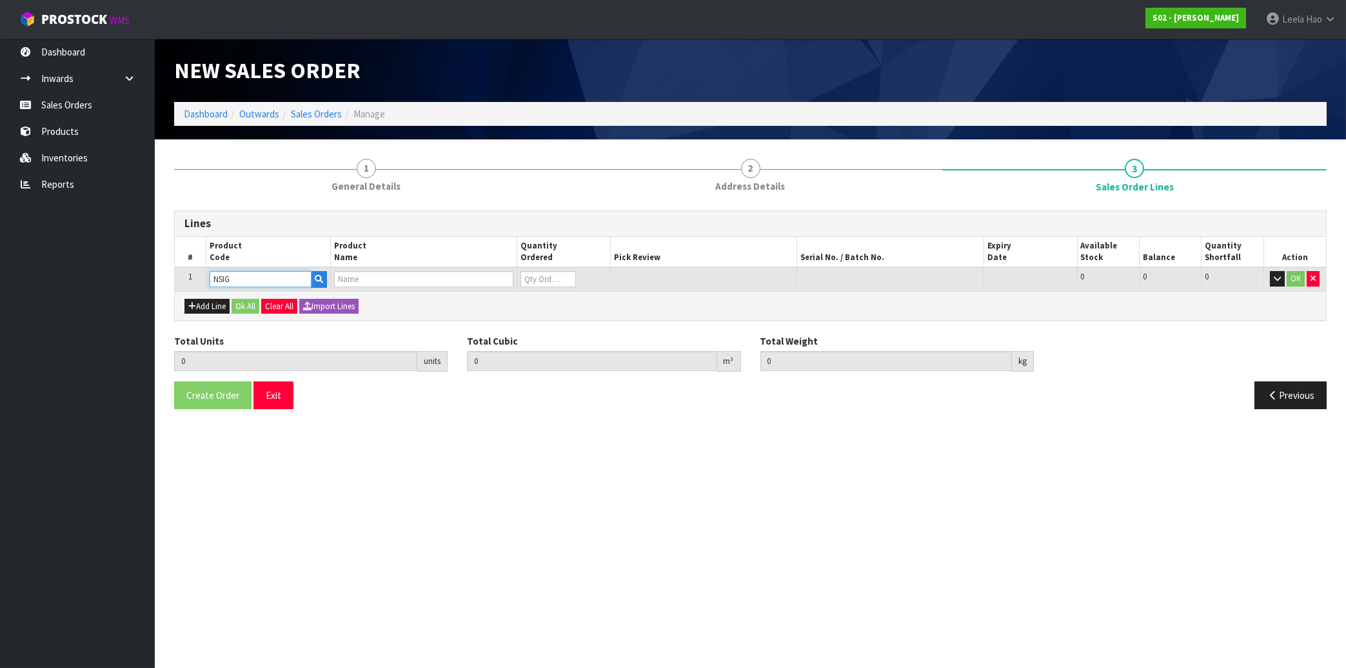
type input "0.000"
type input "NATURAL SINGLE SHEEPSKIN RUG"
type input "0"
type input "1"
type input "0.008208"
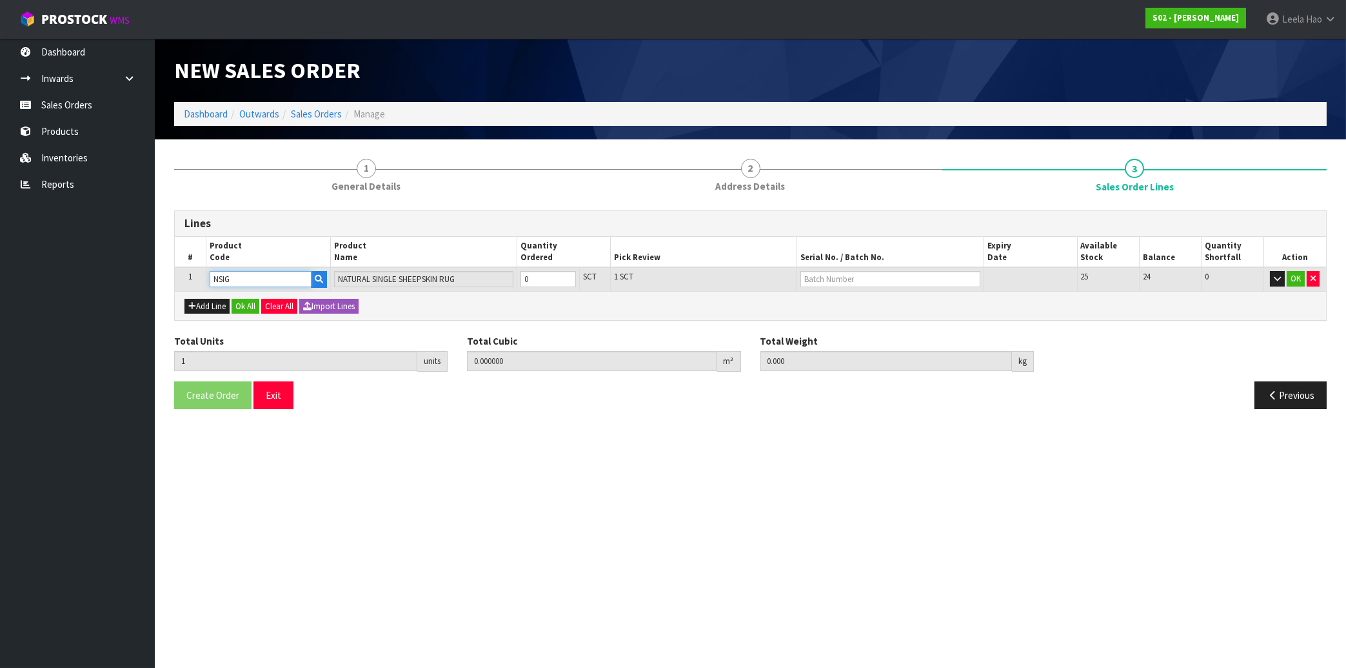
type input "0.5"
type input "1"
click at [562, 277] on input "1" at bounding box center [548, 279] width 55 height 16
click at [855, 283] on input "text" at bounding box center [890, 279] width 179 height 16
type input "BS44"
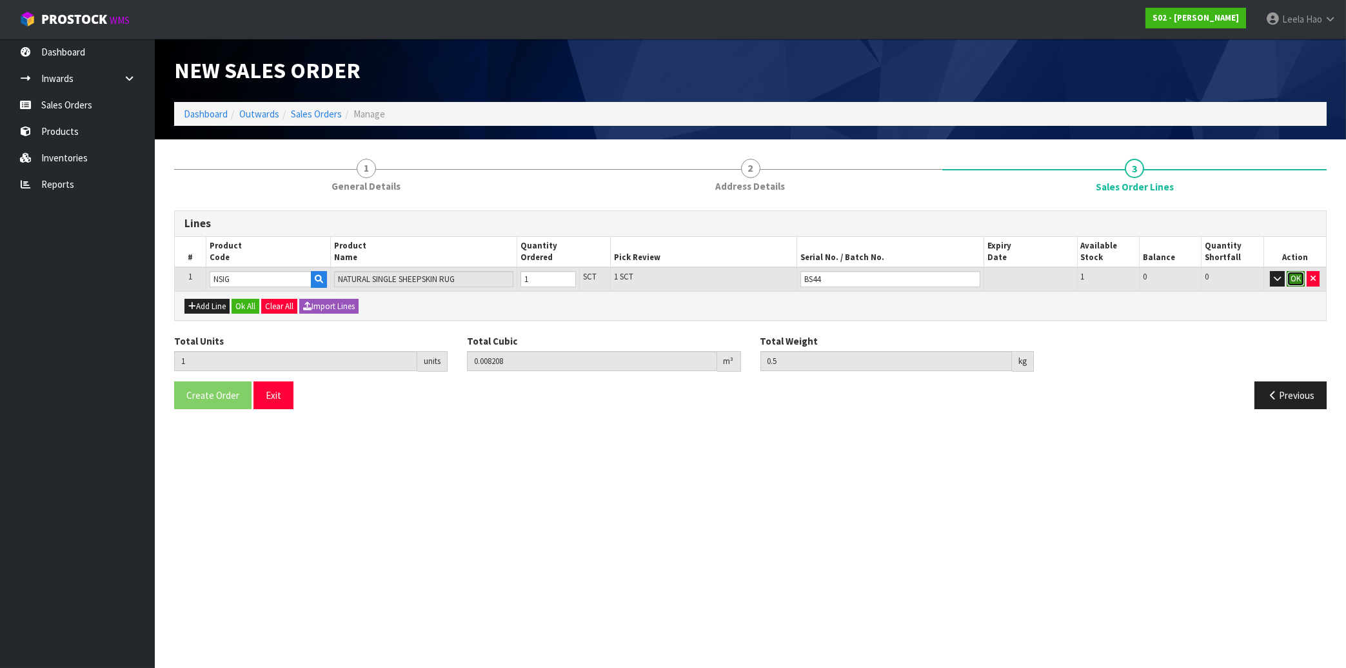
click at [1295, 283] on button "OK" at bounding box center [1296, 278] width 18 height 15
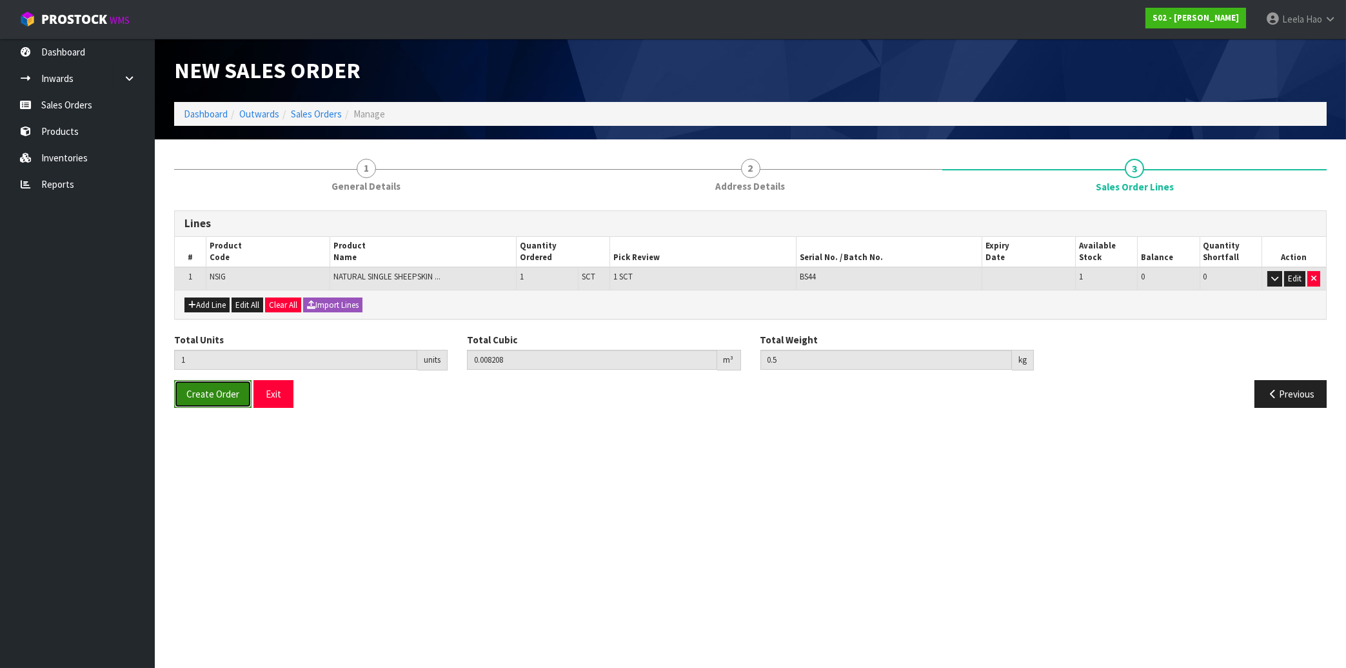
click at [193, 399] on span "Create Order" at bounding box center [212, 394] width 53 height 12
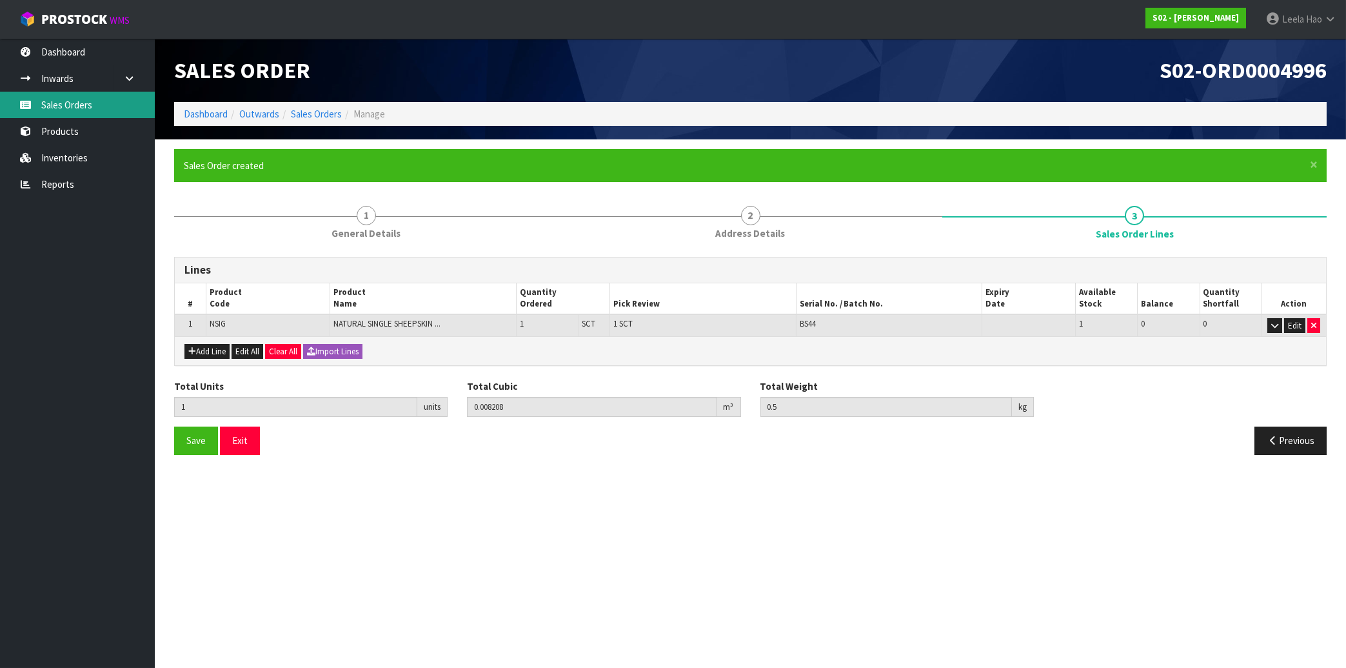
click at [79, 110] on link "Sales Orders" at bounding box center [77, 105] width 155 height 26
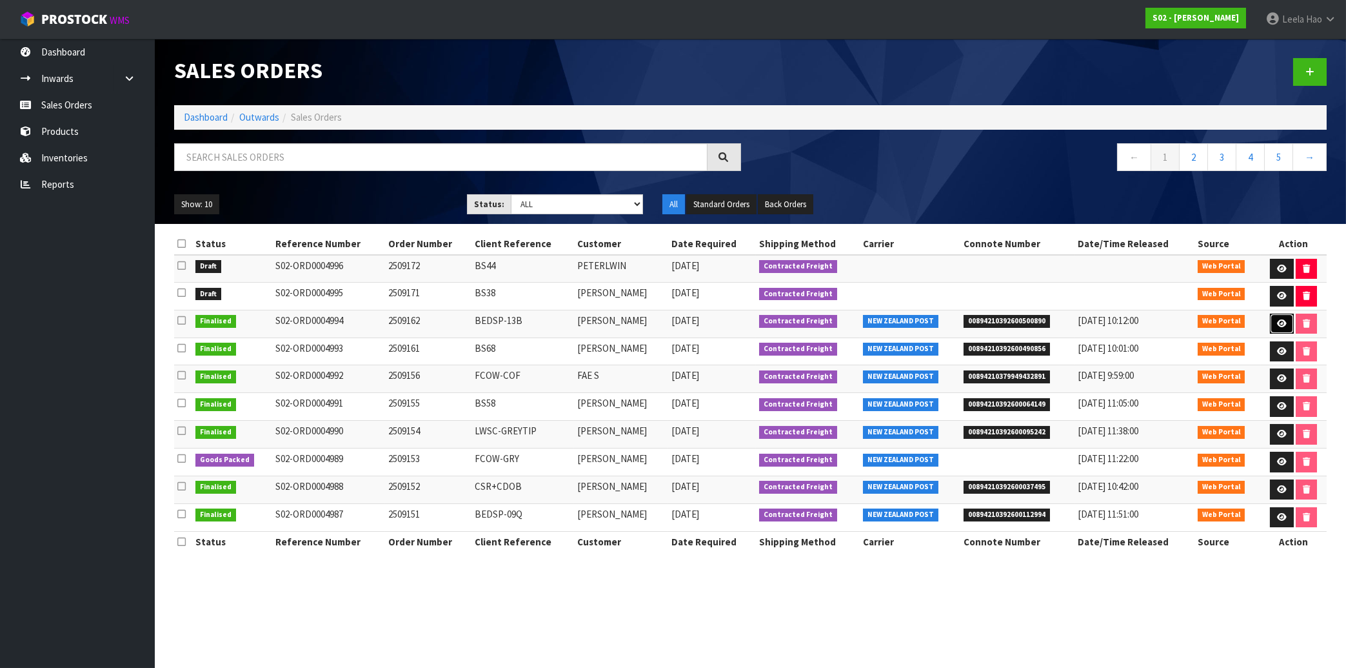
click at [1279, 328] on icon at bounding box center [1282, 323] width 10 height 8
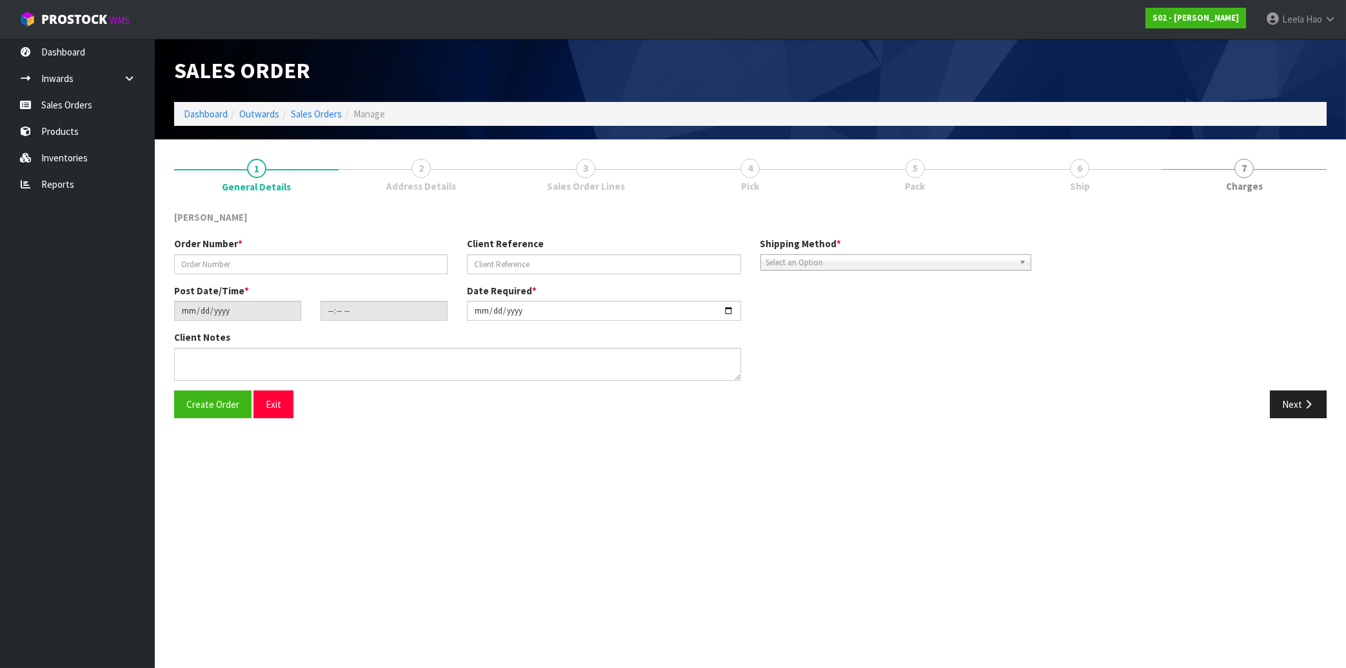
type input "2509162"
type input "BEDSP-13B"
type input "[DATE]"
type input "23:34:00.000"
type input "[DATE]"
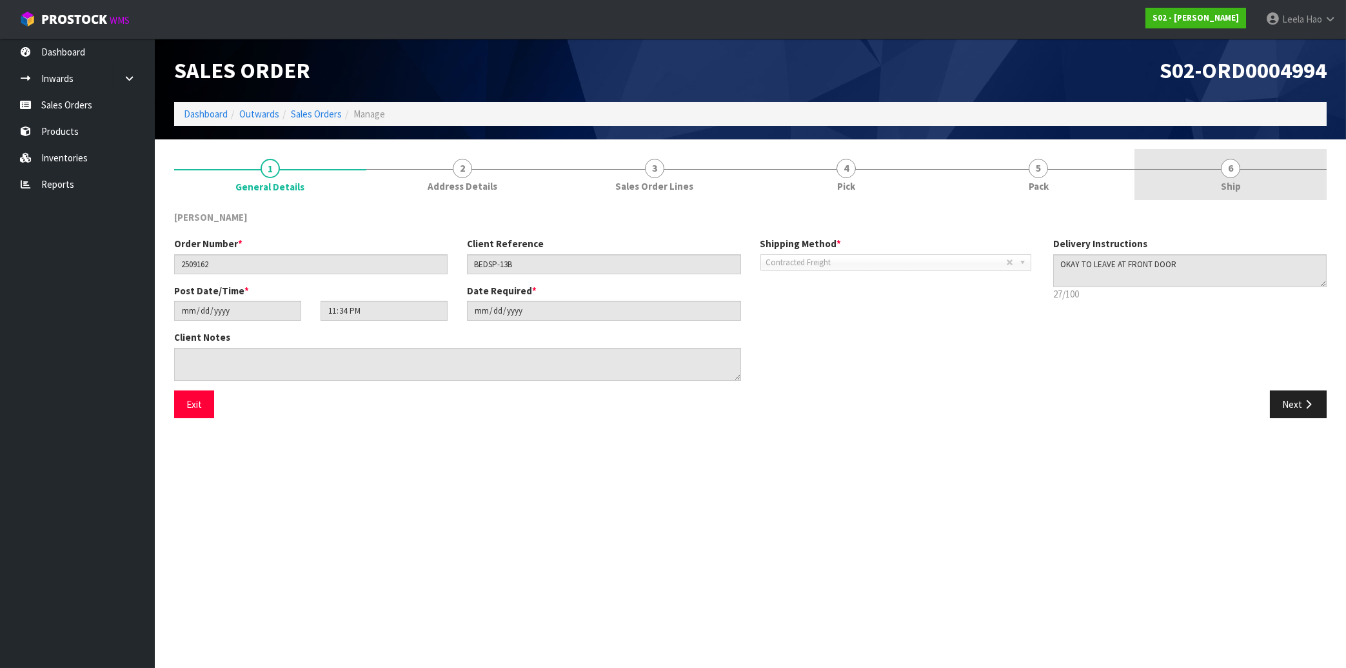
click at [1222, 186] on span "Ship" at bounding box center [1231, 186] width 20 height 14
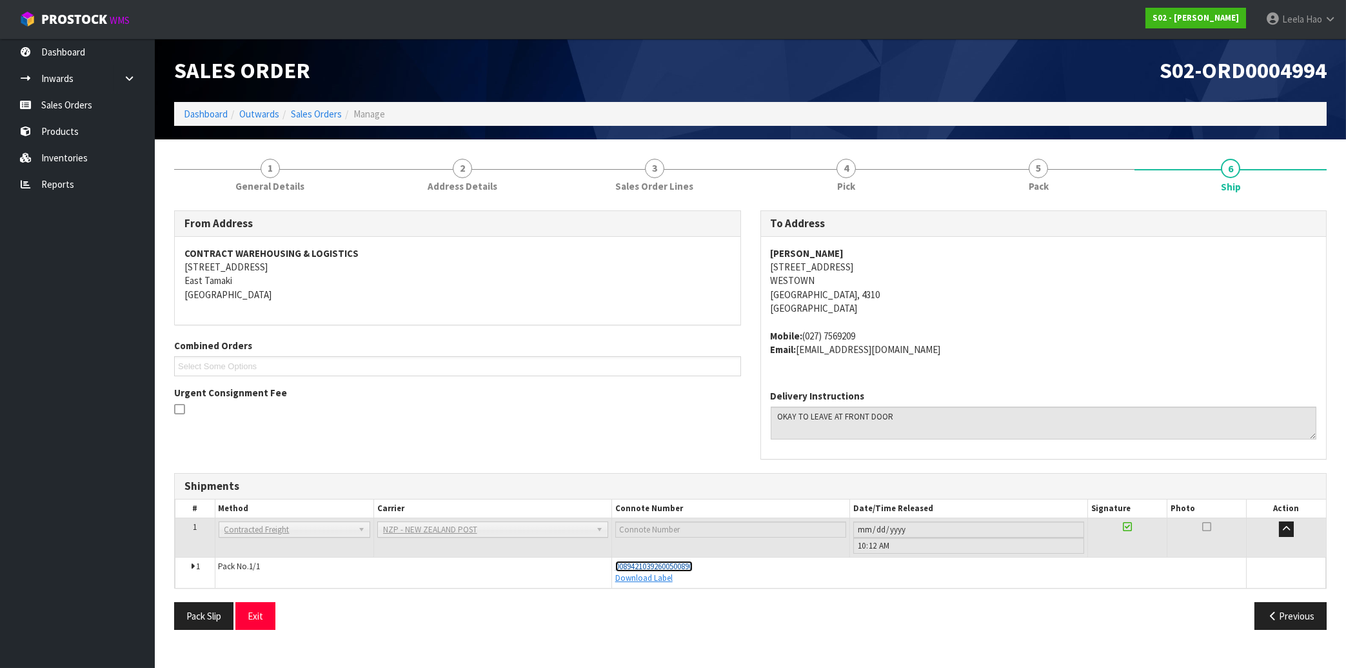
click at [686, 564] on span "00894210392600500890" at bounding box center [653, 566] width 77 height 11
click at [691, 567] on span "00894210392600500890" at bounding box center [653, 566] width 77 height 11
click at [70, 105] on link "Sales Orders" at bounding box center [77, 105] width 155 height 26
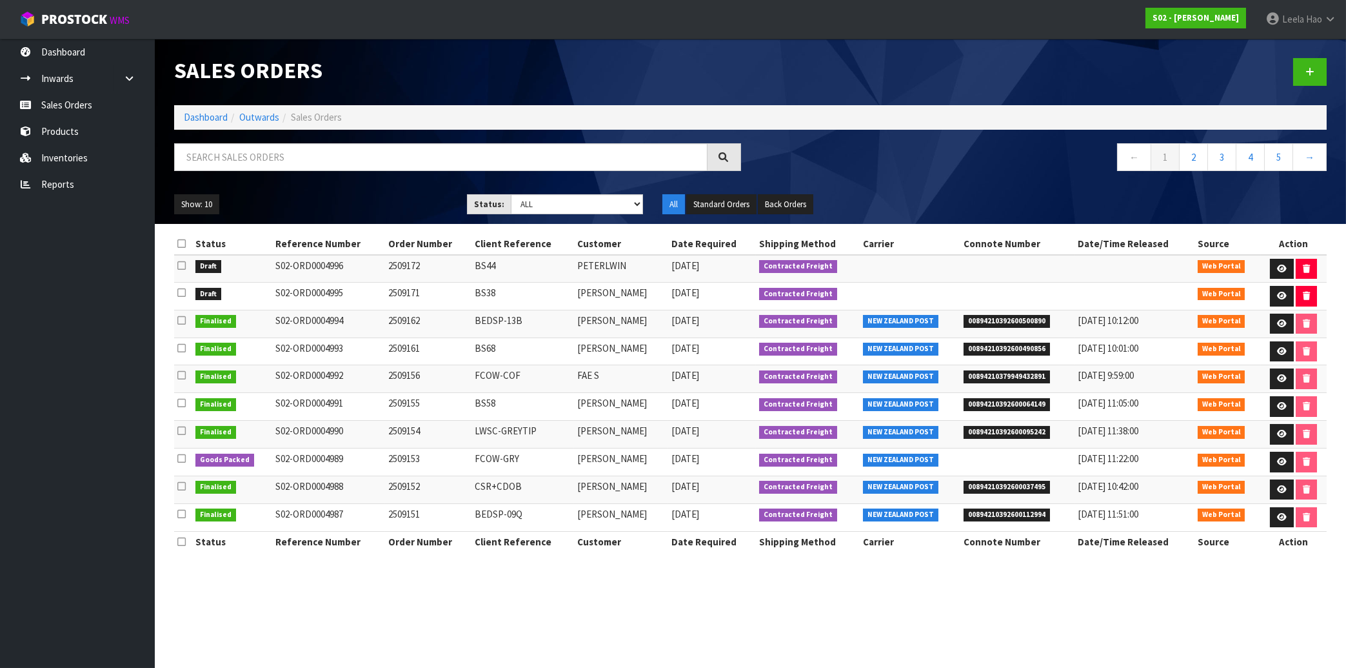
click at [1005, 348] on span "00894210392600490856" at bounding box center [1007, 349] width 86 height 13
copy span "00894210392600490856"
click at [1320, 76] on link at bounding box center [1310, 72] width 34 height 28
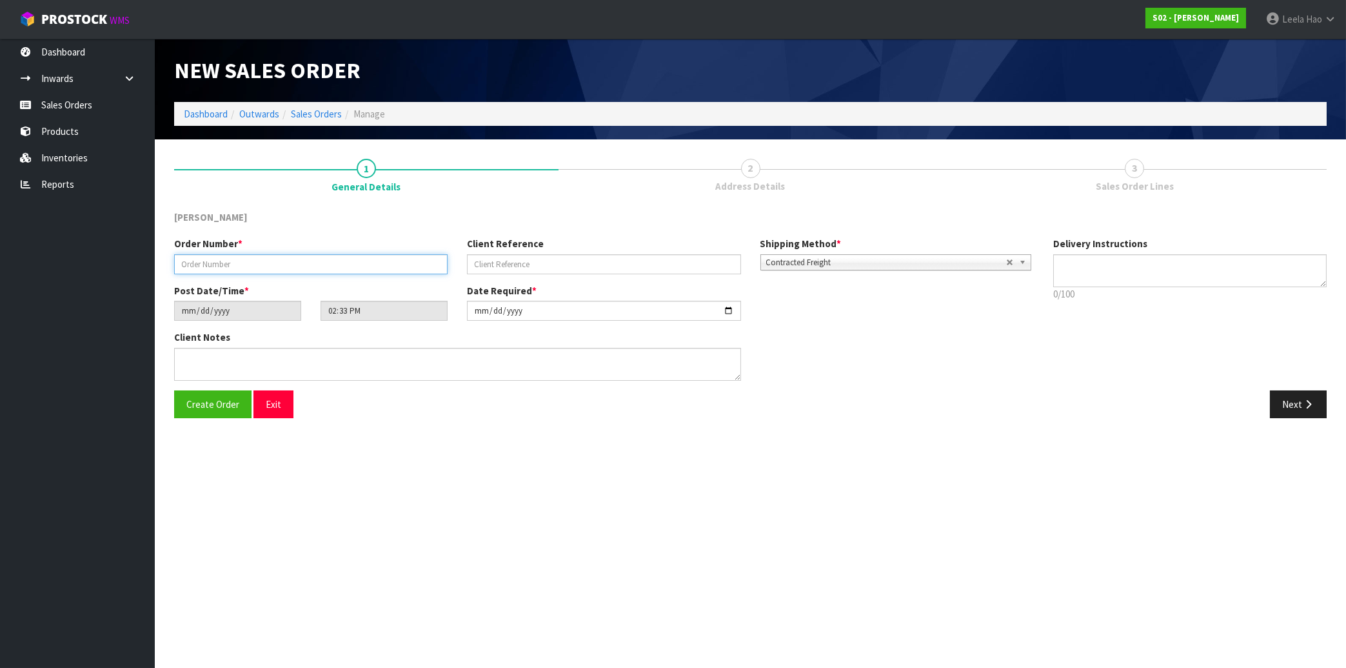
click at [390, 262] on input "text" at bounding box center [311, 264] width 274 height 20
type input "2509173"
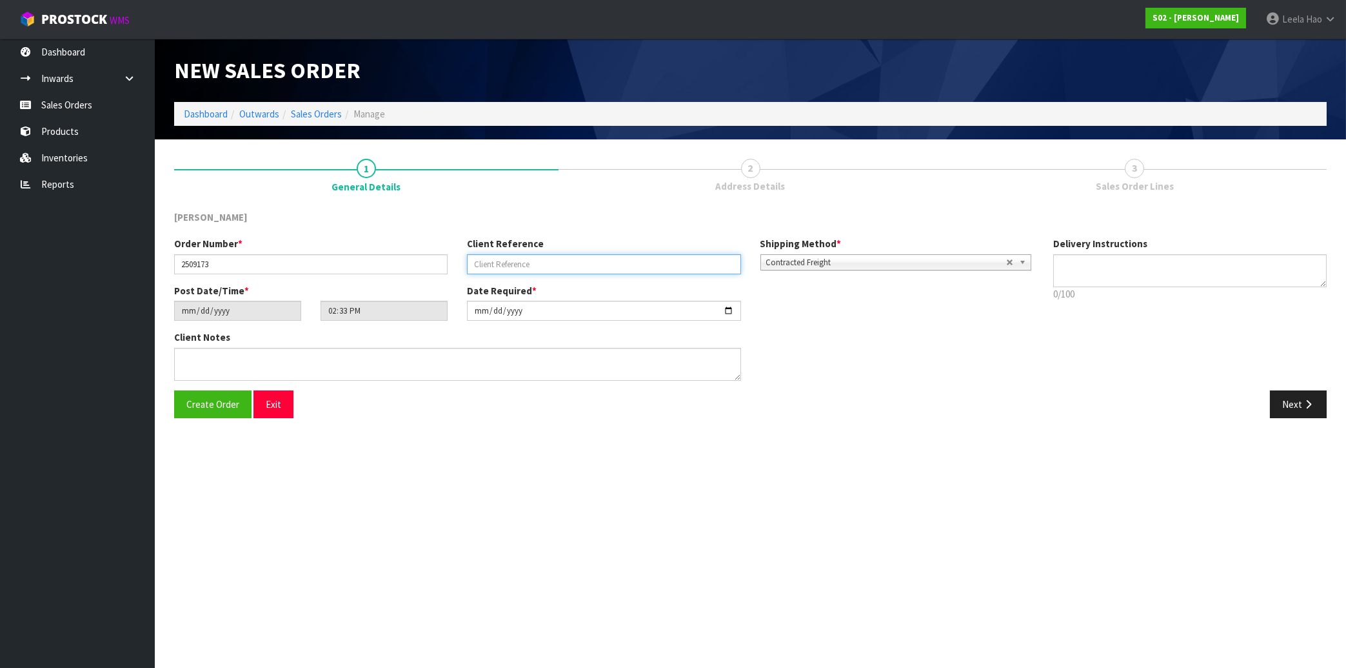
click at [573, 266] on input "text" at bounding box center [604, 264] width 274 height 20
type input "B6494"
click at [1290, 404] on button "Next" at bounding box center [1298, 404] width 57 height 28
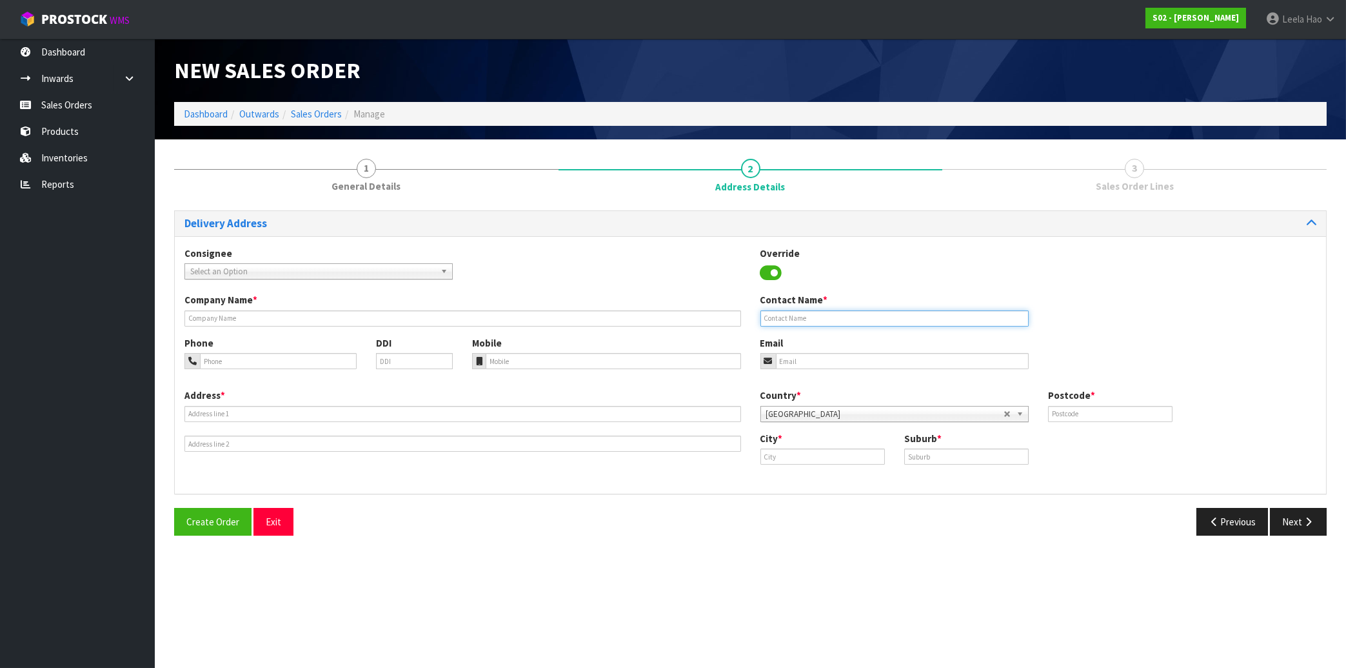
click at [837, 317] on input "text" at bounding box center [895, 318] width 268 height 16
paste input "[PERSON_NAME]"
type input "[PERSON_NAME]"
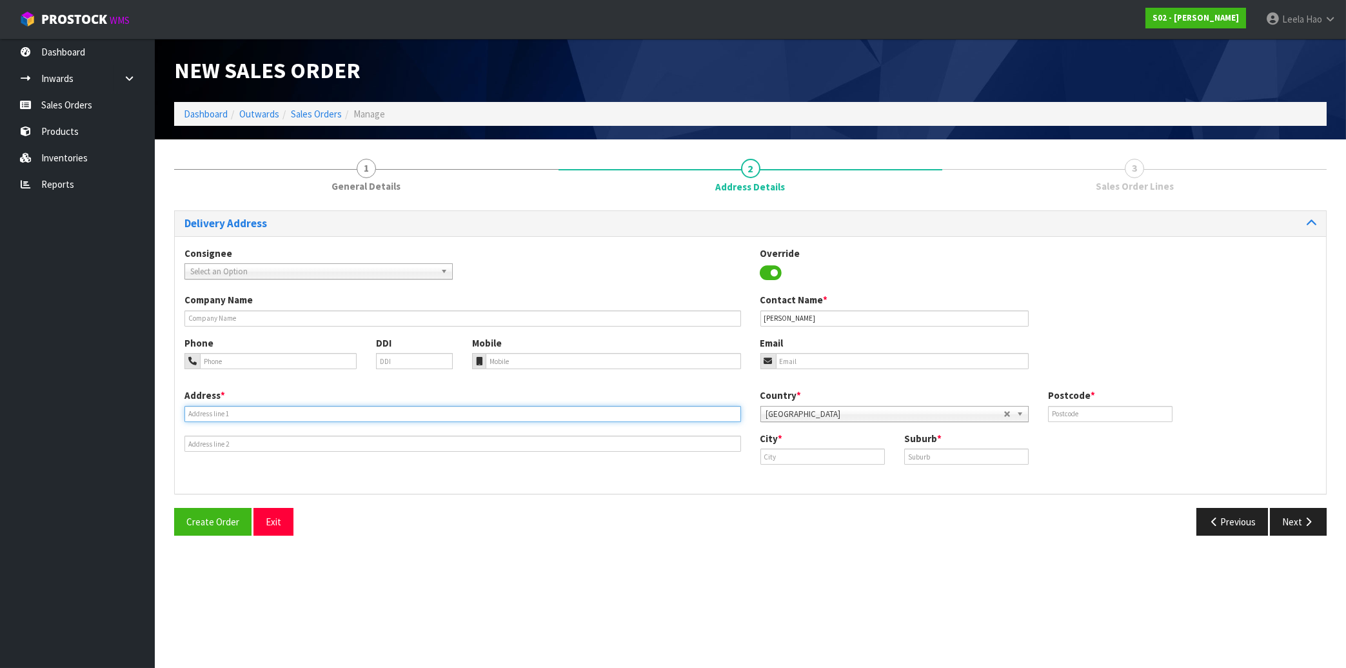
click at [340, 414] on input "text" at bounding box center [463, 414] width 557 height 16
paste input "115 [GEOGRAPHIC_DATA]"
type input "115 [GEOGRAPHIC_DATA]"
click at [957, 456] on input "text" at bounding box center [966, 456] width 125 height 16
paste input "[GEOGRAPHIC_DATA]"
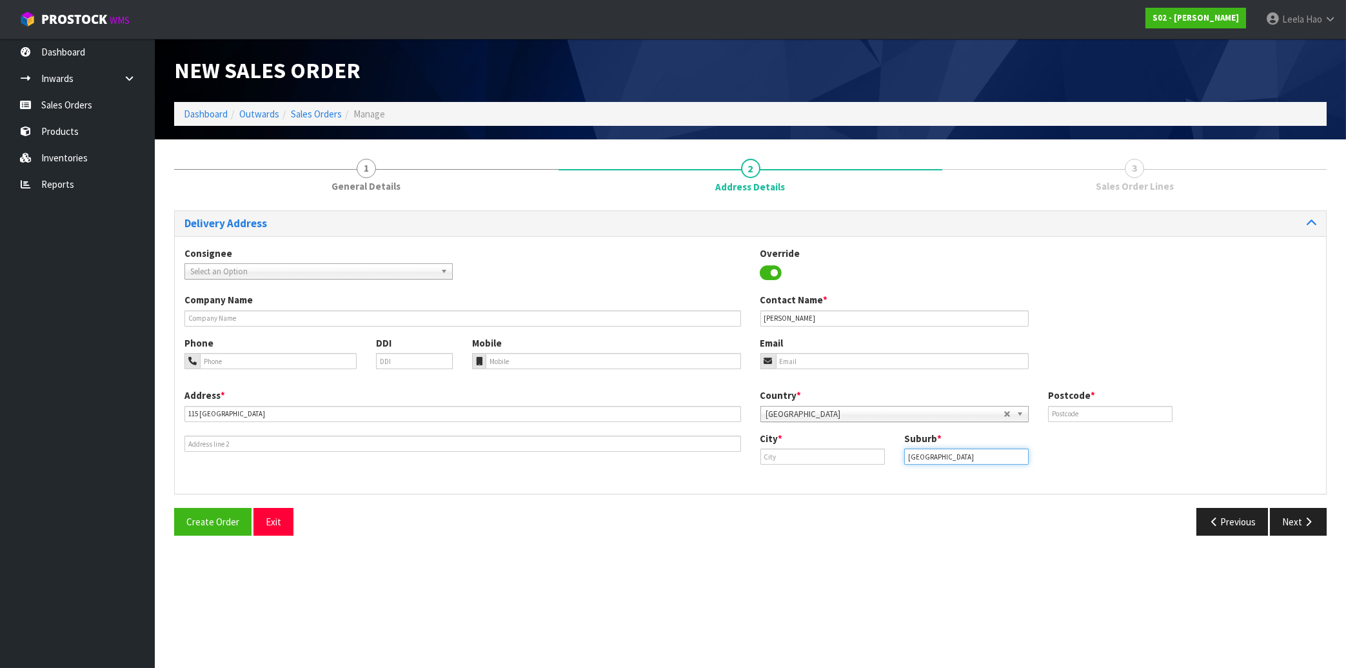
type input "[GEOGRAPHIC_DATA]"
click at [850, 458] on input "text" at bounding box center [823, 456] width 125 height 16
paste input "Morrinsville"
type input "Morrinsville"
click at [1136, 415] on input "text" at bounding box center [1110, 414] width 125 height 16
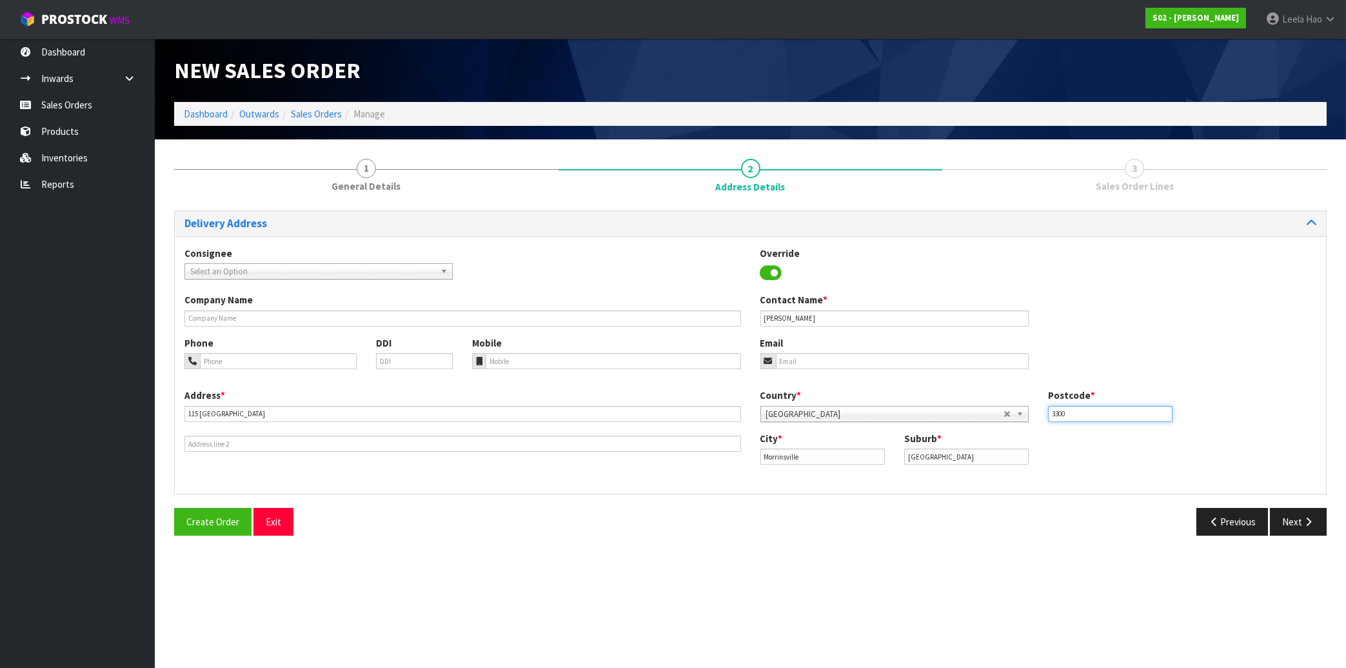
type input "3300"
click at [841, 362] on input "email" at bounding box center [902, 361] width 253 height 16
paste input "[EMAIL_ADDRESS][DOMAIN_NAME]"
type input "[EMAIL_ADDRESS][DOMAIN_NAME]"
click at [1288, 521] on button "Next" at bounding box center [1298, 522] width 57 height 28
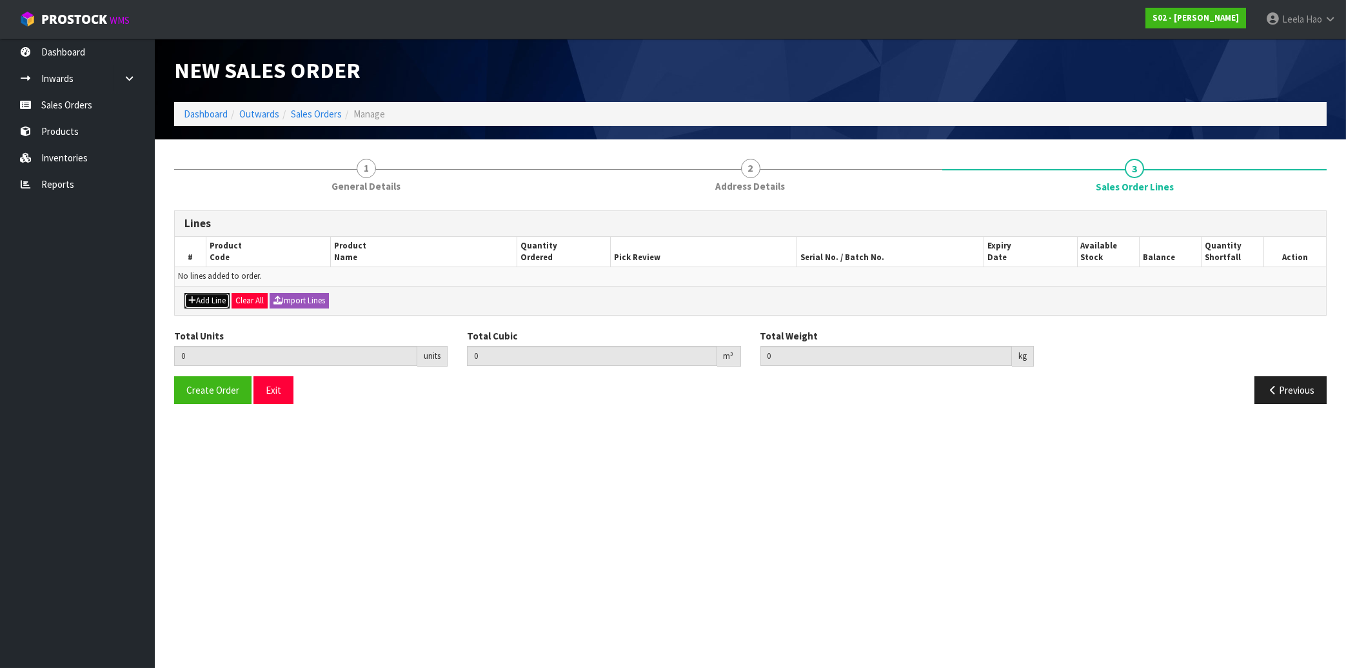
click at [208, 302] on button "Add Line" at bounding box center [207, 300] width 45 height 15
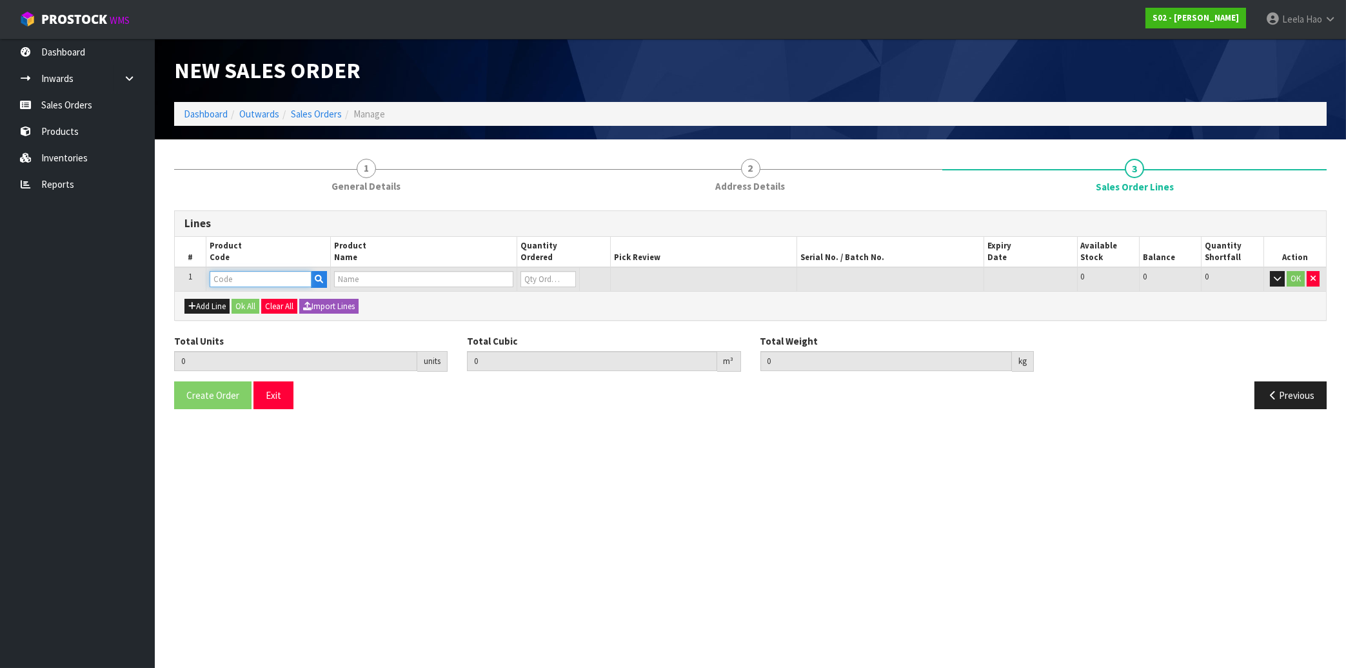
click at [239, 281] on input "text" at bounding box center [261, 279] width 102 height 16
type input "B"
type input "T"
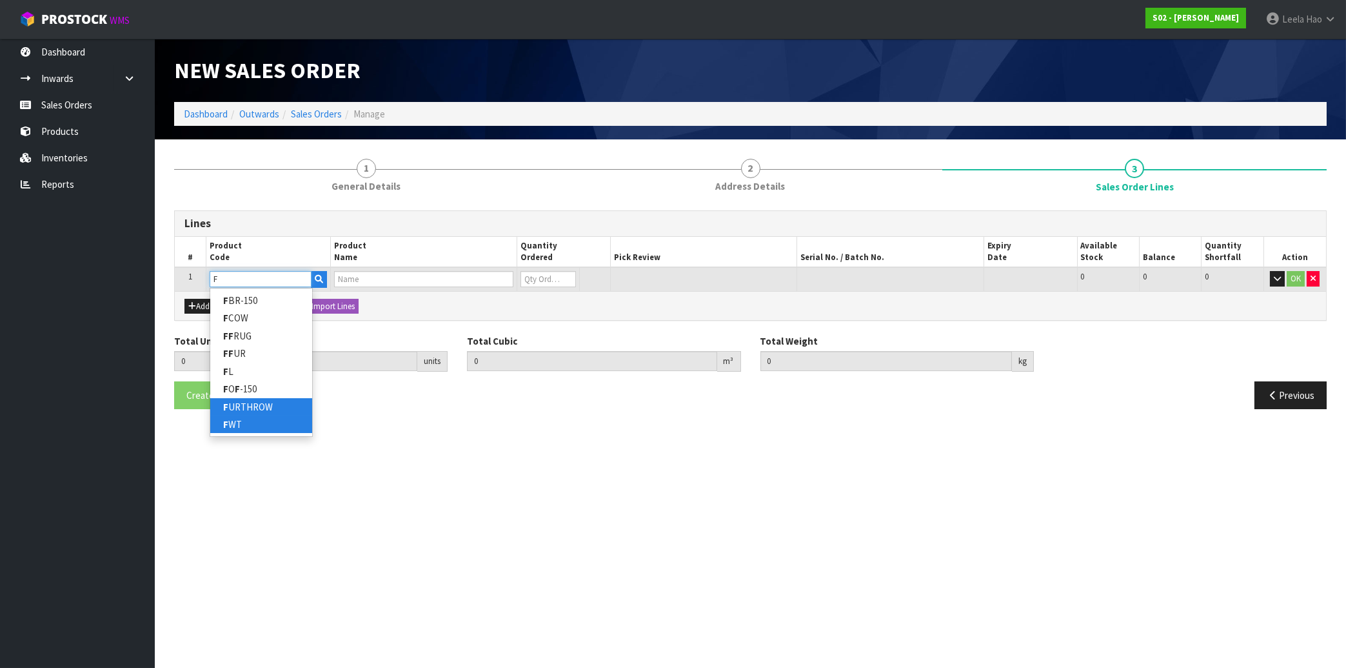
type input "F"
click at [263, 414] on link "F URTHROW" at bounding box center [261, 406] width 102 height 17
type input "FURTHROW"
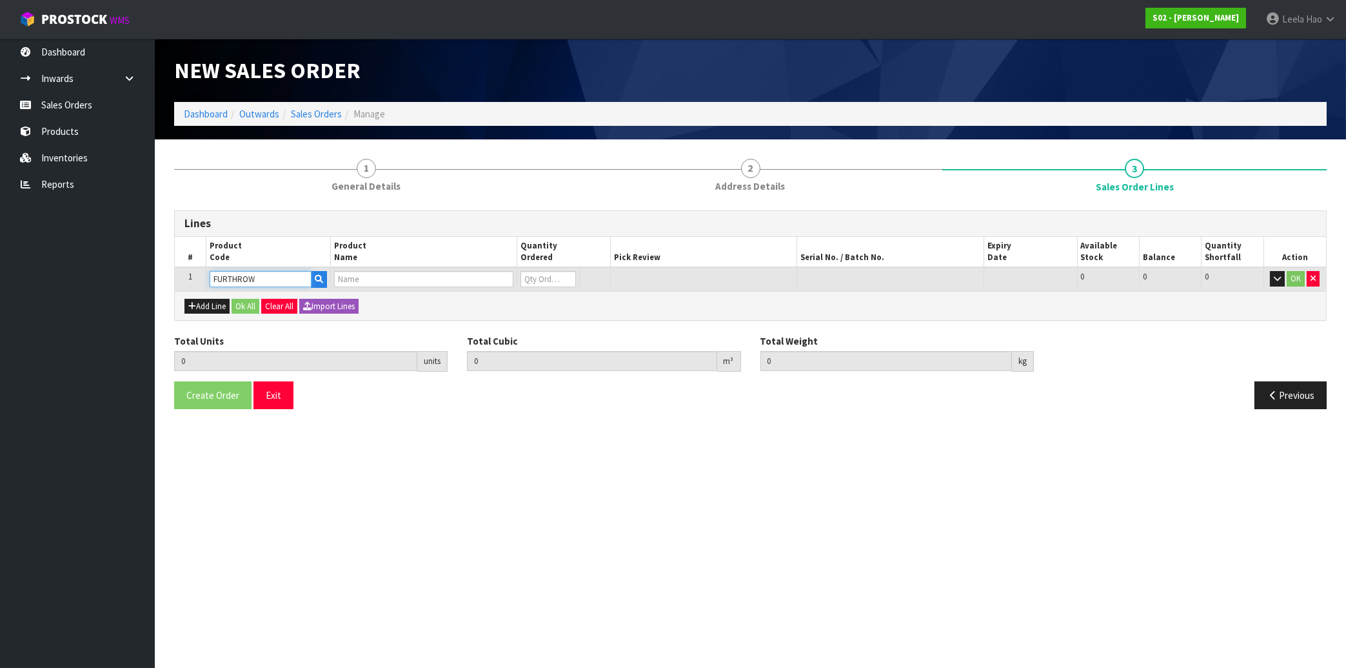
type input "0.000000"
type input "0.000"
type input "REAL FUR THROW"
type input "0"
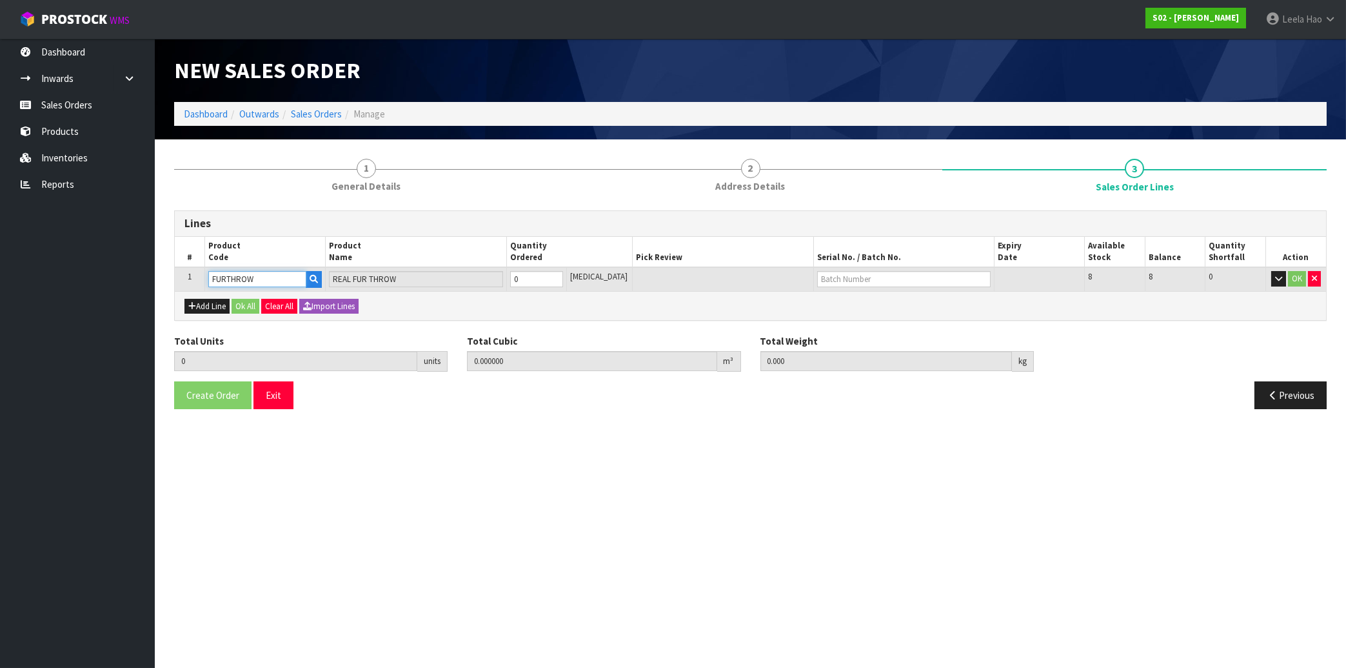
type input "1"
type input "0.027"
type input "1.56"
type input "1"
click at [563, 275] on input "1" at bounding box center [536, 279] width 53 height 16
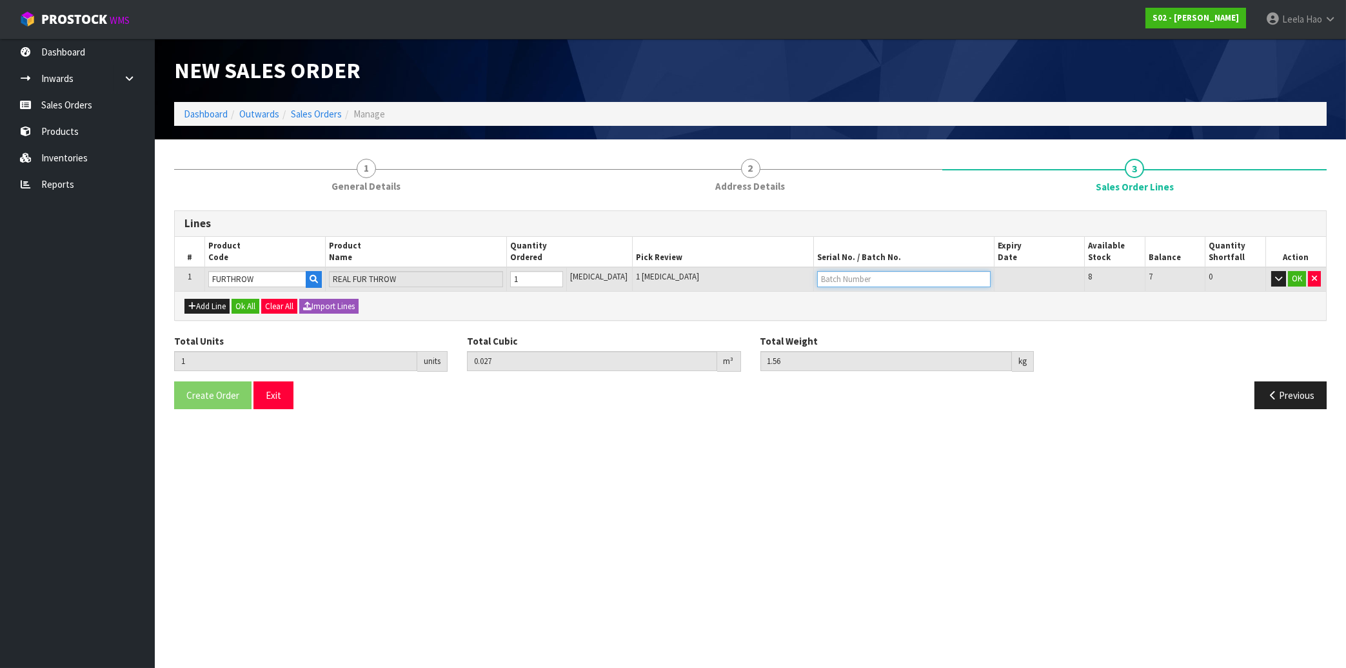
click at [957, 277] on input "text" at bounding box center [904, 279] width 174 height 16
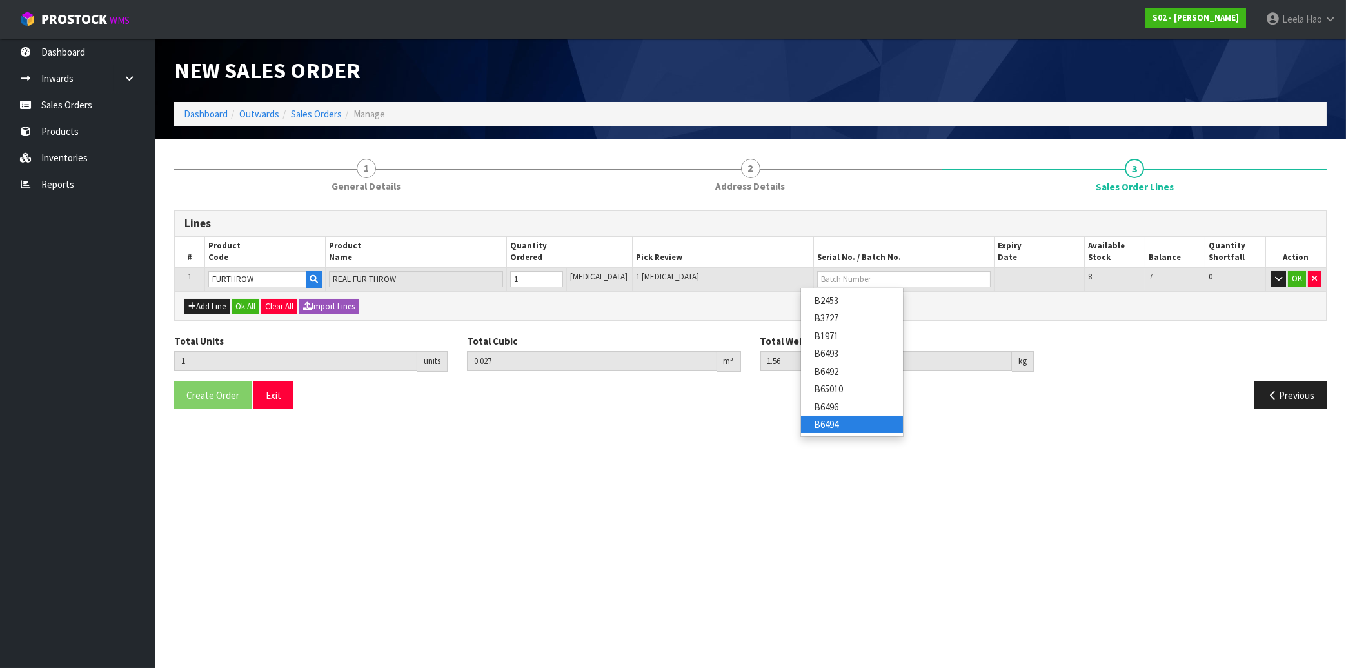
click at [851, 424] on link "B6494" at bounding box center [852, 423] width 102 height 17
type input "B6494"
click at [1291, 283] on button "OK" at bounding box center [1297, 278] width 18 height 15
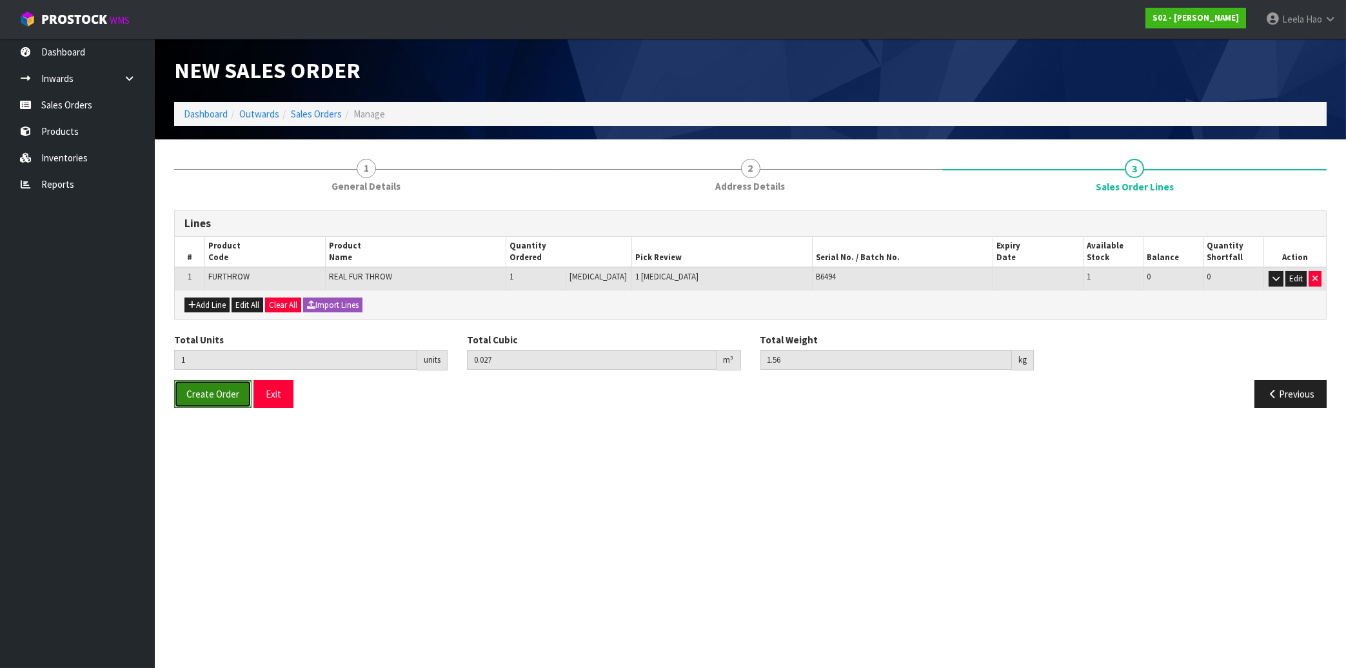
click at [212, 393] on span "Create Order" at bounding box center [212, 394] width 53 height 12
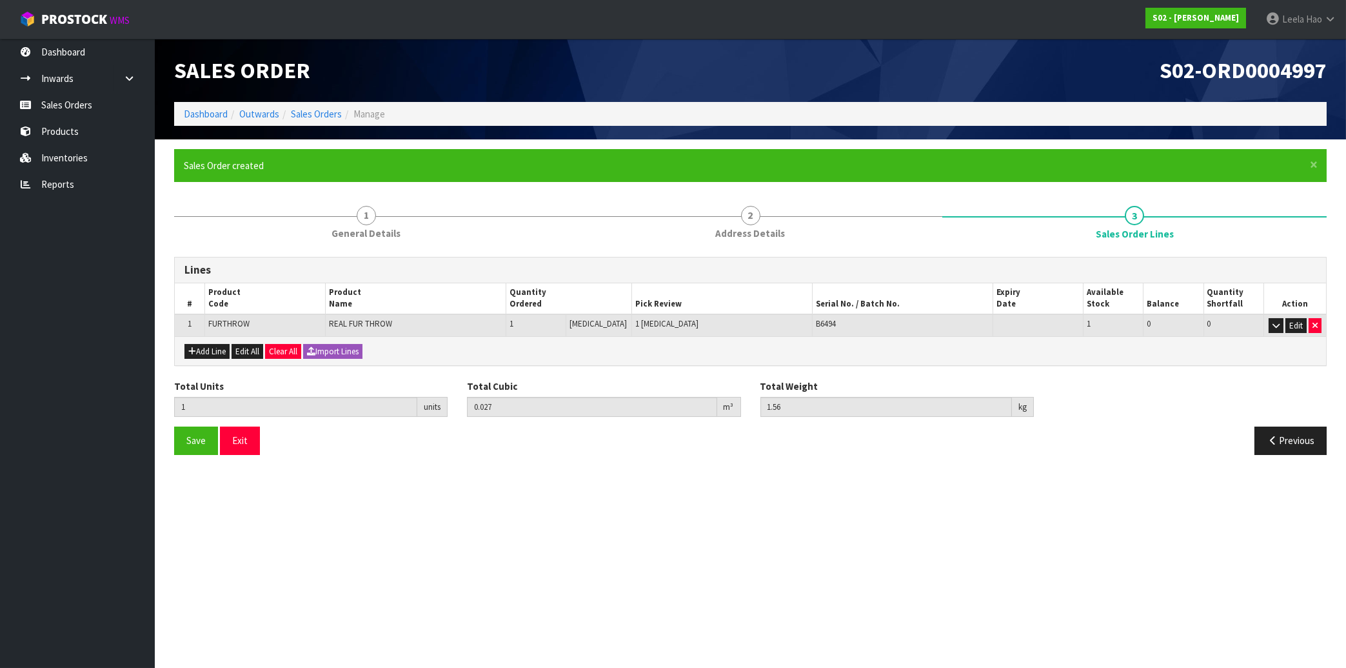
click at [352, 510] on section "Edit Sales Order S02-ORD0004997 Dashboard Outwards Sales Orders Manage Sales Or…" at bounding box center [673, 334] width 1346 height 668
